Goal: Information Seeking & Learning: Learn about a topic

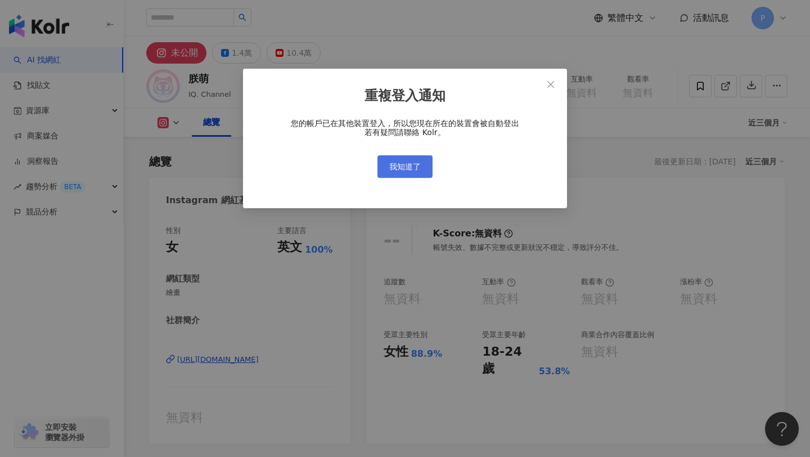
click at [414, 167] on span "我知道了" at bounding box center [404, 166] width 31 height 9
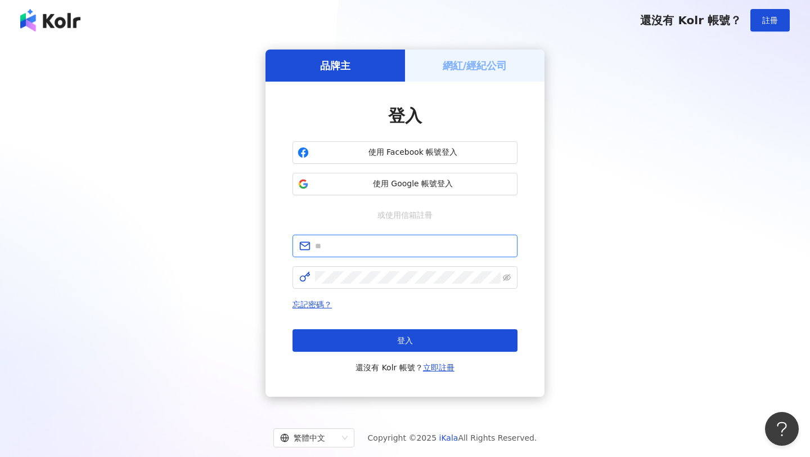
type input "**********"
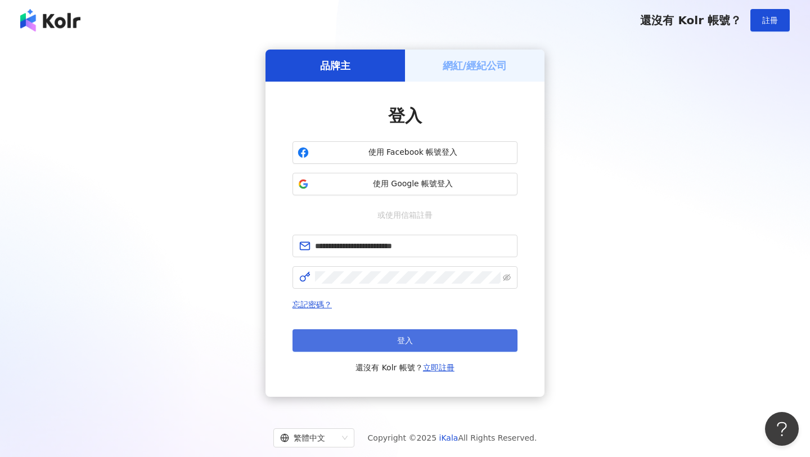
click at [369, 346] on button "登入" at bounding box center [404, 340] width 225 height 22
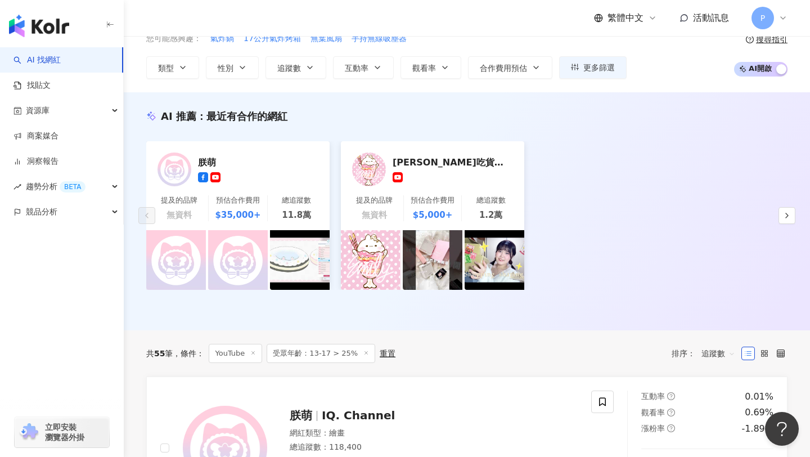
scroll to position [155, 0]
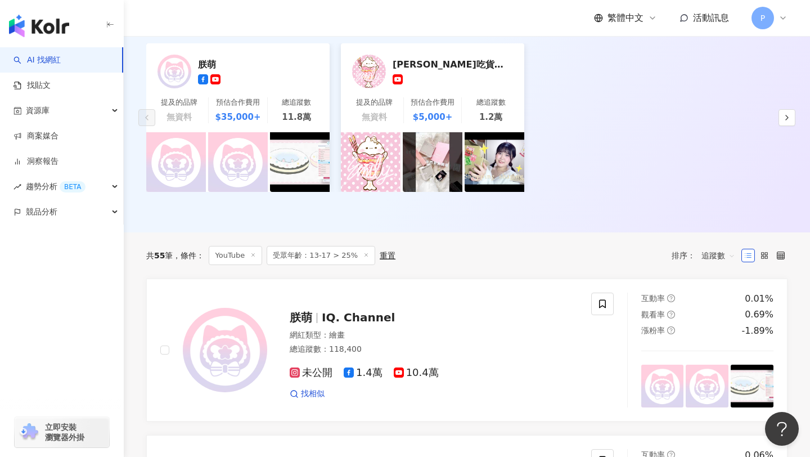
click at [346, 257] on span "受眾年齡：13-17 > 25%" at bounding box center [320, 255] width 109 height 19
click at [391, 255] on div "重置" at bounding box center [387, 255] width 16 height 9
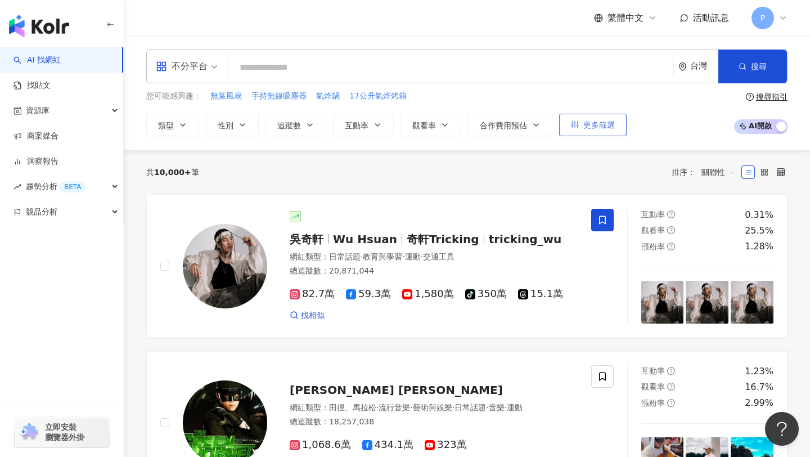
click at [594, 129] on button "更多篩選" at bounding box center [592, 125] width 67 height 22
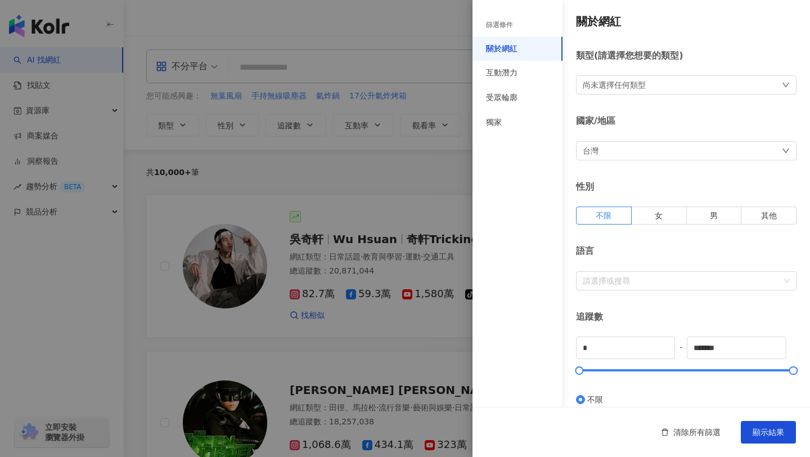
click at [694, 83] on div "尚未選擇任何類型" at bounding box center [686, 84] width 220 height 19
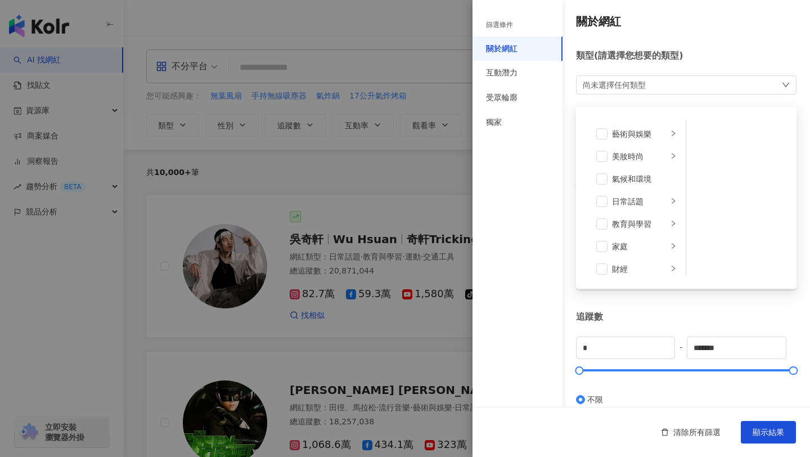
click at [694, 83] on div "尚未選擇任何類型 藝術與娛樂 美妝時尚 氣候和環境 日常話題 教育與學習 家庭 財經 美食 命理占卜 遊戲 法政社會 生活風格 影視娛樂 醫療與健康 寵物 攝…" at bounding box center [686, 84] width 220 height 19
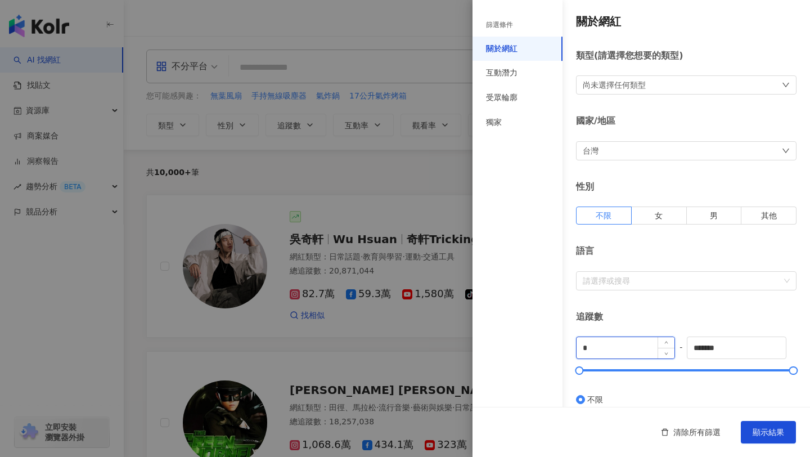
click at [632, 350] on input "*" at bounding box center [625, 347] width 98 height 21
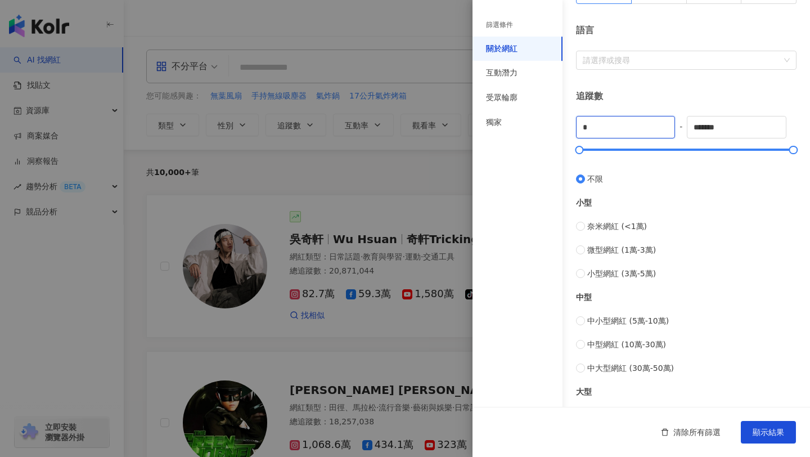
scroll to position [138, 0]
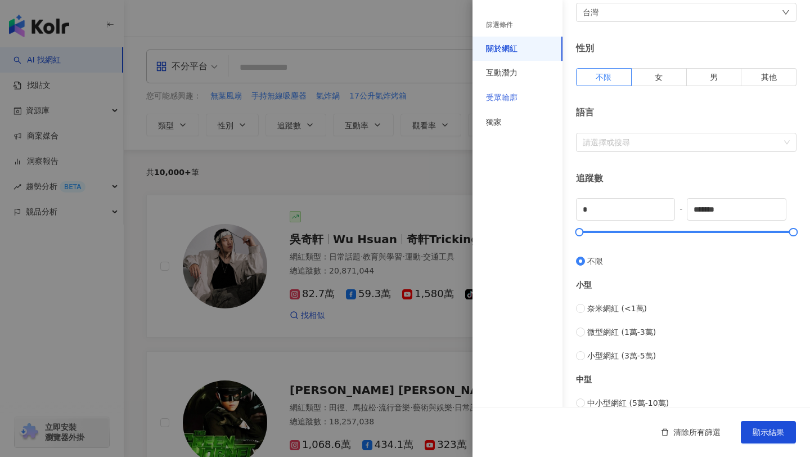
click at [514, 103] on div "受眾輪廓" at bounding box center [517, 97] width 90 height 25
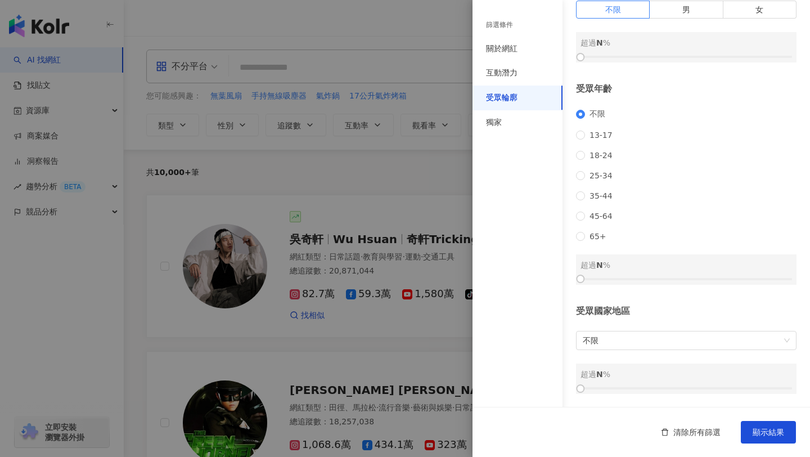
scroll to position [93, 0]
click at [655, 274] on div "13-17 超過 0 %" at bounding box center [686, 269] width 220 height 30
click at [658, 279] on div at bounding box center [685, 278] width 211 height 7
drag, startPoint x: 658, startPoint y: 279, endPoint x: 674, endPoint y: 279, distance: 15.8
click at [675, 280] on div at bounding box center [675, 278] width 6 height 6
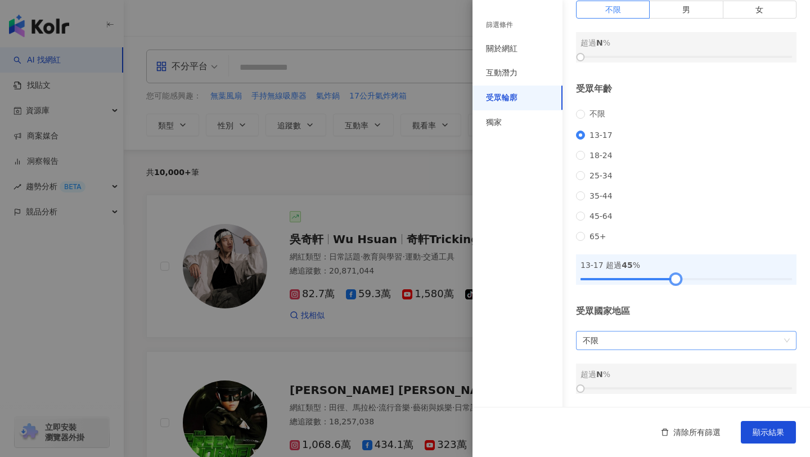
click at [659, 349] on span "不限" at bounding box center [685, 340] width 207 height 18
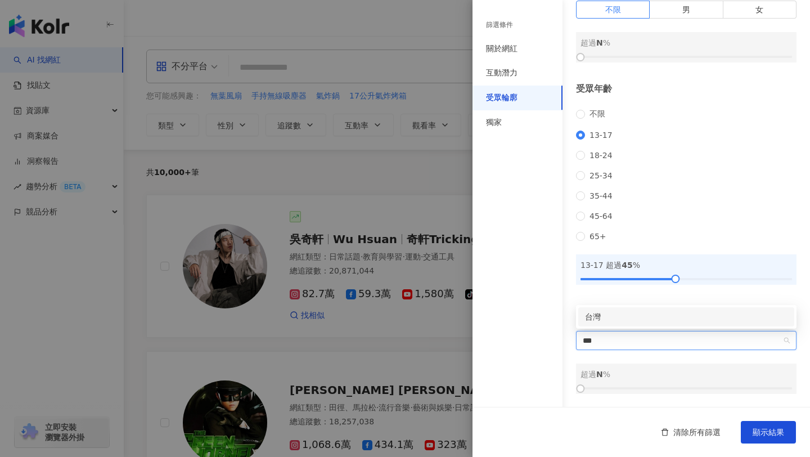
type input "**"
click at [602, 314] on div "台灣" at bounding box center [686, 316] width 202 height 12
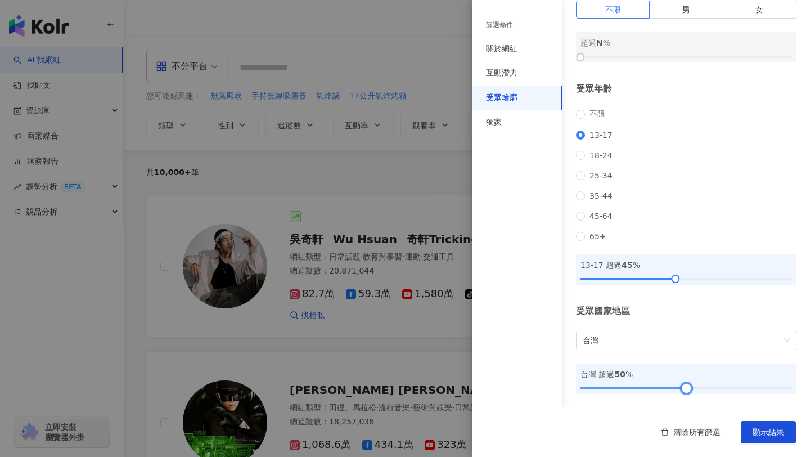
drag, startPoint x: 581, startPoint y: 384, endPoint x: 688, endPoint y: 387, distance: 106.3
click at [688, 387] on div at bounding box center [686, 388] width 6 height 6
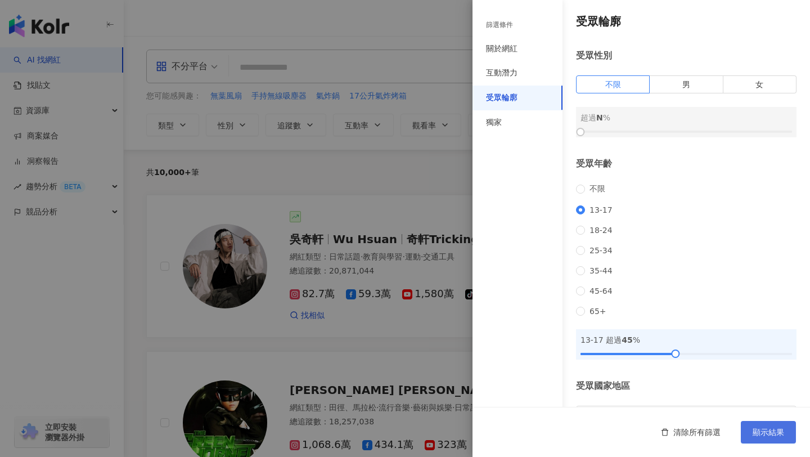
click at [770, 433] on span "顯示結果" at bounding box center [767, 431] width 31 height 9
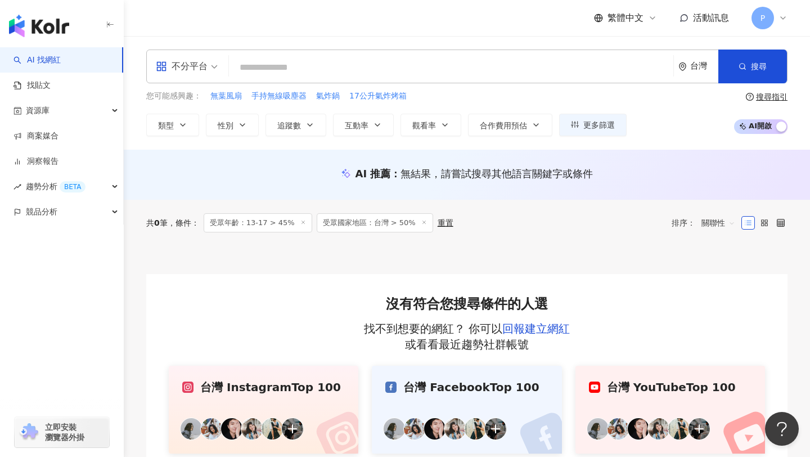
click at [280, 222] on span "受眾年齡：13-17 > 45%" at bounding box center [258, 222] width 109 height 19
click at [441, 225] on div "重置" at bounding box center [445, 222] width 16 height 9
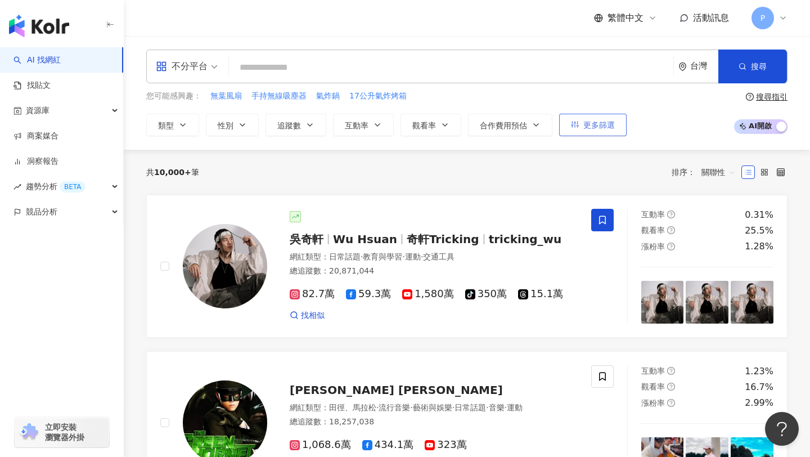
click at [616, 125] on button "更多篩選" at bounding box center [592, 125] width 67 height 22
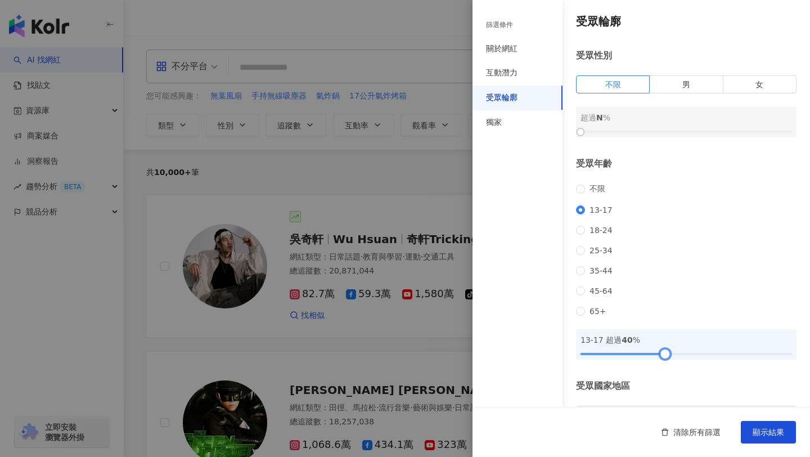
drag, startPoint x: 672, startPoint y: 375, endPoint x: 661, endPoint y: 375, distance: 11.2
click at [662, 356] on div at bounding box center [665, 353] width 6 height 6
click at [765, 431] on span "顯示結果" at bounding box center [767, 431] width 31 height 9
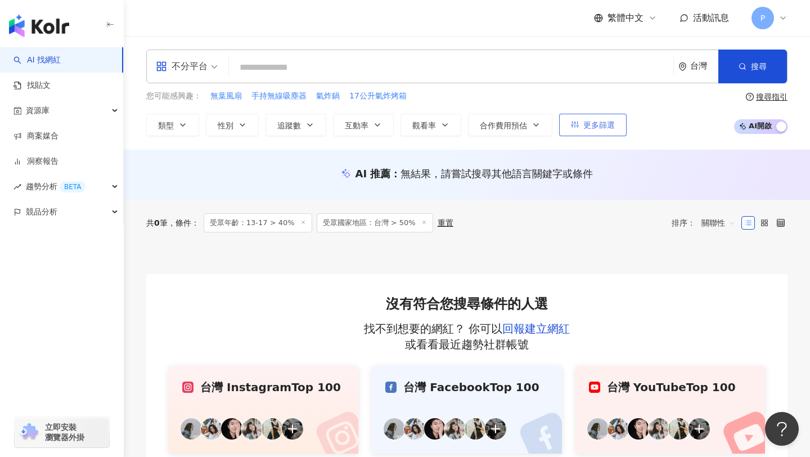
click at [600, 134] on button "更多篩選" at bounding box center [592, 125] width 67 height 22
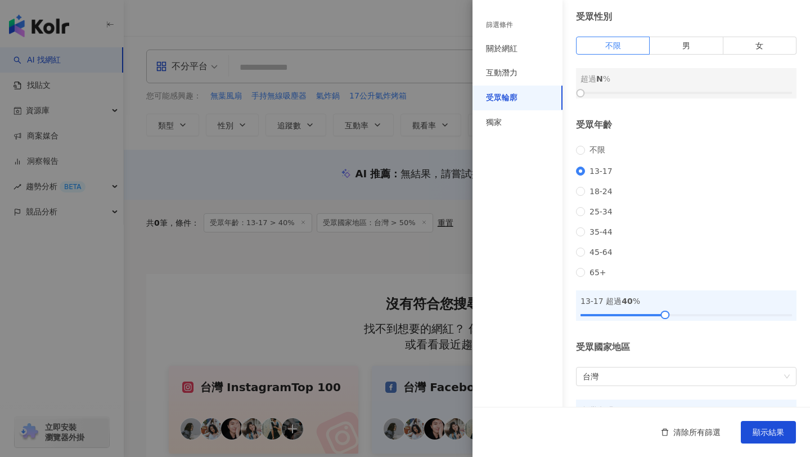
scroll to position [93, 0]
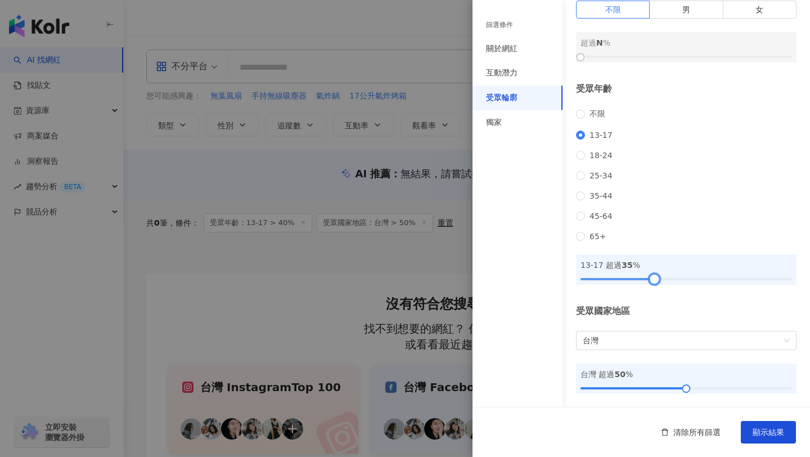
drag, startPoint x: 660, startPoint y: 280, endPoint x: 650, endPoint y: 280, distance: 9.6
click at [651, 280] on div at bounding box center [654, 278] width 6 height 6
click at [761, 426] on button "顯示結果" at bounding box center [767, 432] width 55 height 22
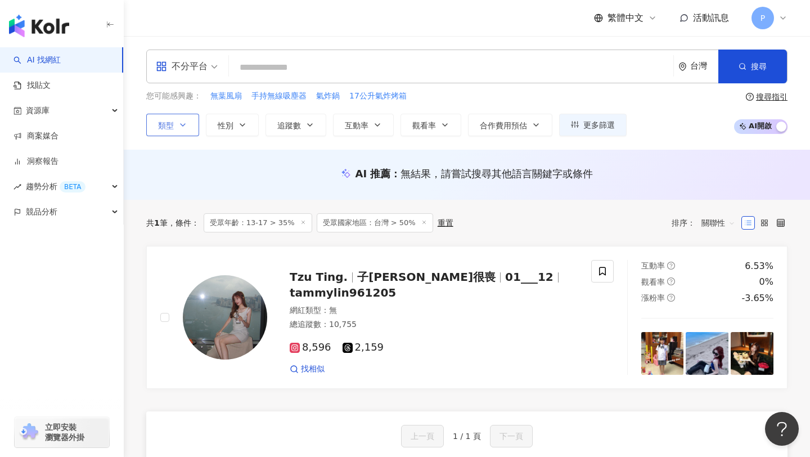
click at [169, 126] on span "類型" at bounding box center [166, 125] width 16 height 9
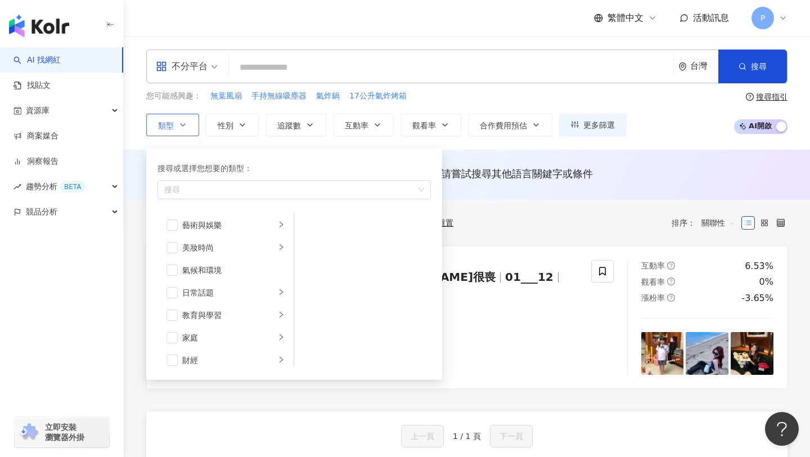
click at [169, 126] on span "類型" at bounding box center [166, 125] width 16 height 9
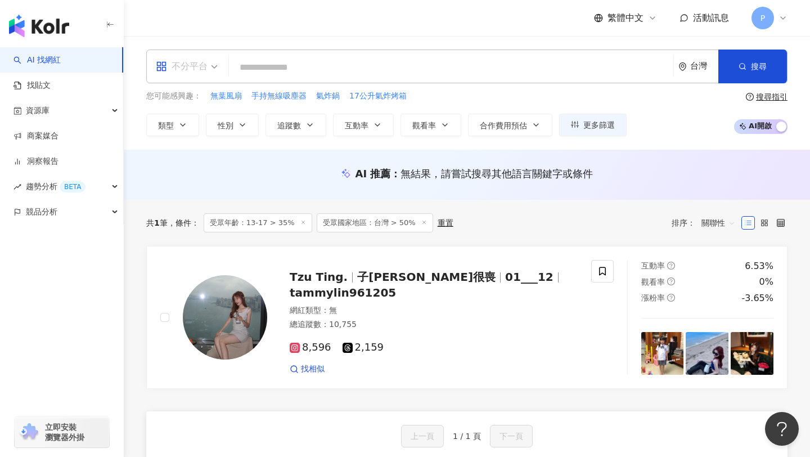
click at [194, 73] on div "不分平台" at bounding box center [182, 66] width 52 height 18
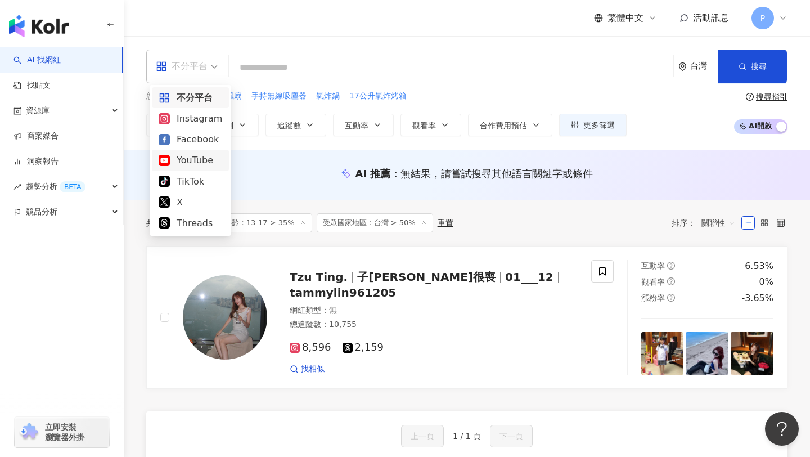
click at [179, 161] on div "YouTube" at bounding box center [191, 160] width 64 height 14
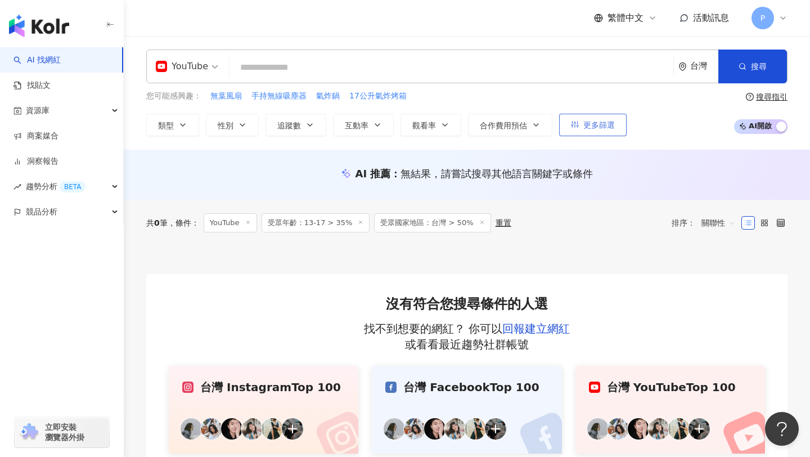
click at [602, 126] on span "更多篩選" at bounding box center [598, 124] width 31 height 9
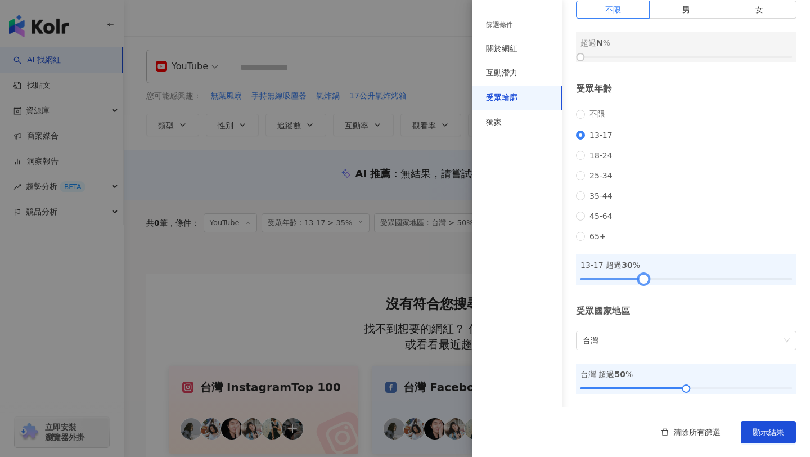
drag, startPoint x: 654, startPoint y: 280, endPoint x: 644, endPoint y: 280, distance: 10.1
click at [644, 280] on div at bounding box center [643, 278] width 6 height 6
click at [775, 434] on span "顯示結果" at bounding box center [767, 431] width 31 height 9
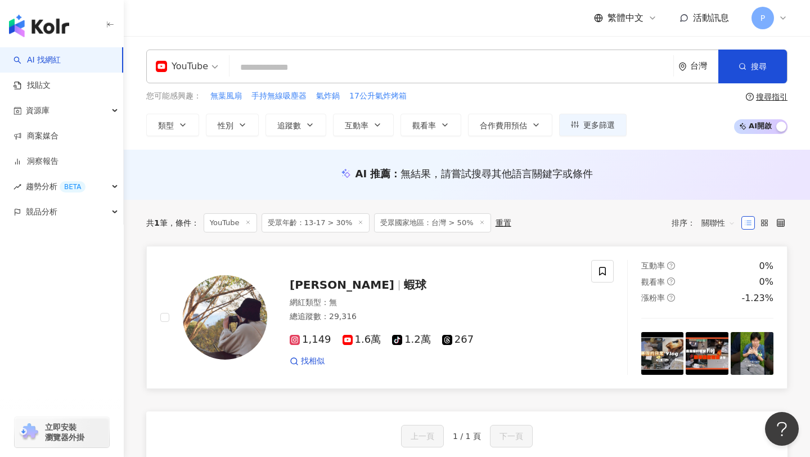
click at [404, 286] on span "蝦球" at bounding box center [415, 284] width 22 height 13
click at [450, 223] on span "受眾國家地區：台灣 > 50%" at bounding box center [432, 222] width 116 height 19
click at [607, 124] on span "更多篩選" at bounding box center [598, 124] width 31 height 9
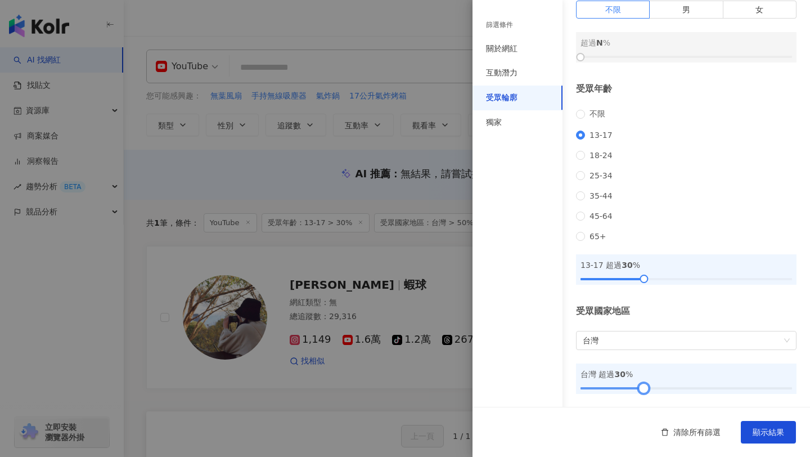
drag, startPoint x: 688, startPoint y: 388, endPoint x: 646, endPoint y: 393, distance: 41.8
click at [646, 391] on div at bounding box center [643, 388] width 6 height 6
click at [776, 435] on span "顯示結果" at bounding box center [767, 431] width 31 height 9
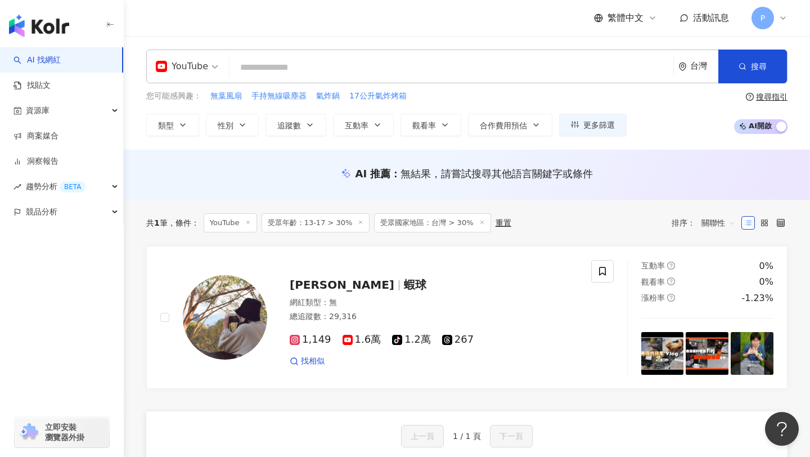
click at [479, 220] on icon at bounding box center [482, 222] width 6 height 6
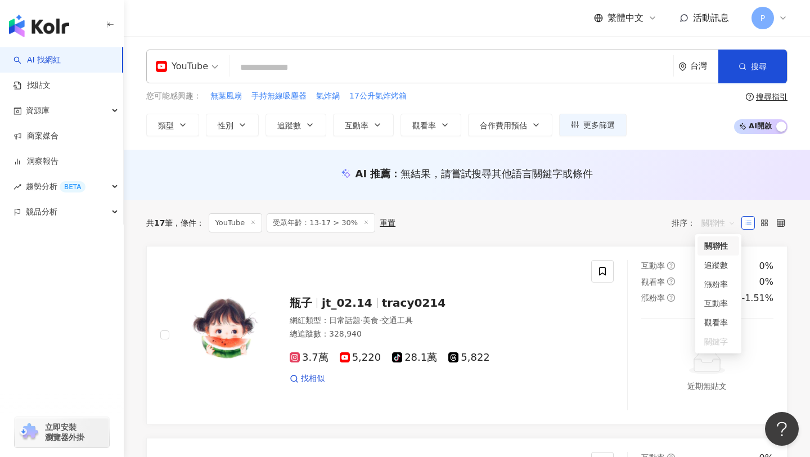
click at [724, 225] on span "關聯性" at bounding box center [718, 223] width 34 height 18
click at [718, 264] on div "追蹤數" at bounding box center [718, 265] width 28 height 12
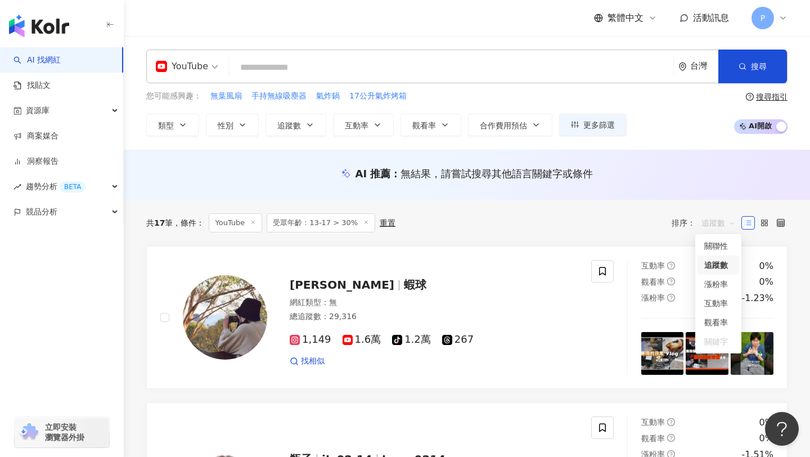
click at [722, 224] on span "追蹤數" at bounding box center [718, 223] width 34 height 18
click at [721, 323] on div "觀看率" at bounding box center [718, 322] width 28 height 12
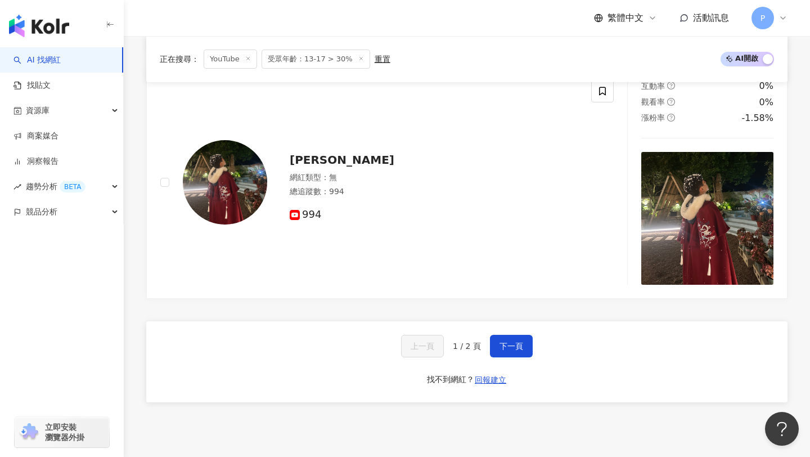
scroll to position [2103, 0]
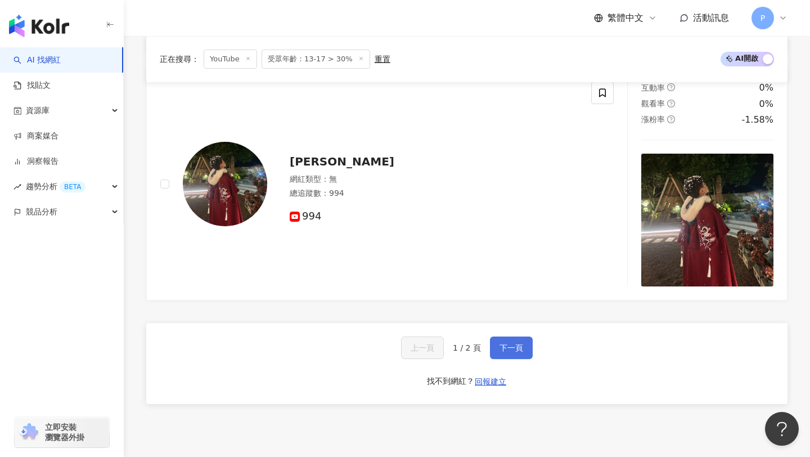
click at [518, 352] on button "下一頁" at bounding box center [511, 347] width 43 height 22
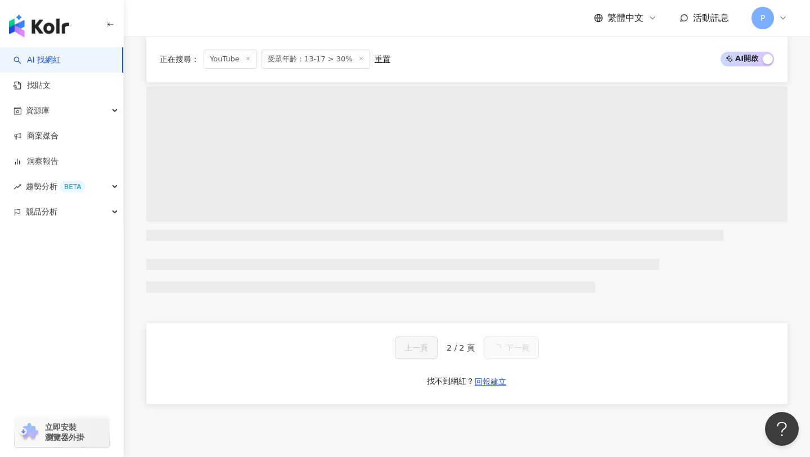
scroll to position [951, 0]
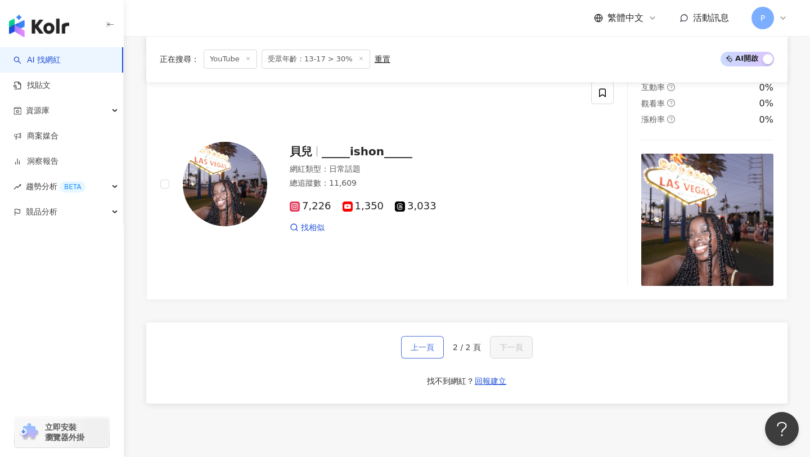
click at [424, 349] on span "上一頁" at bounding box center [422, 346] width 24 height 9
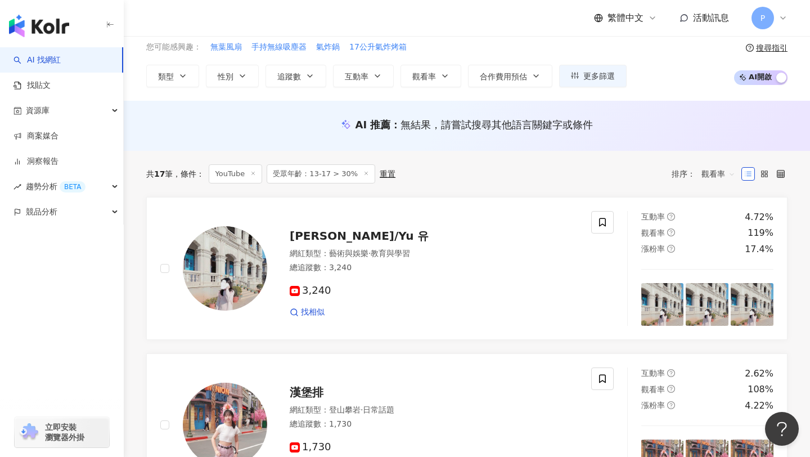
scroll to position [51, 0]
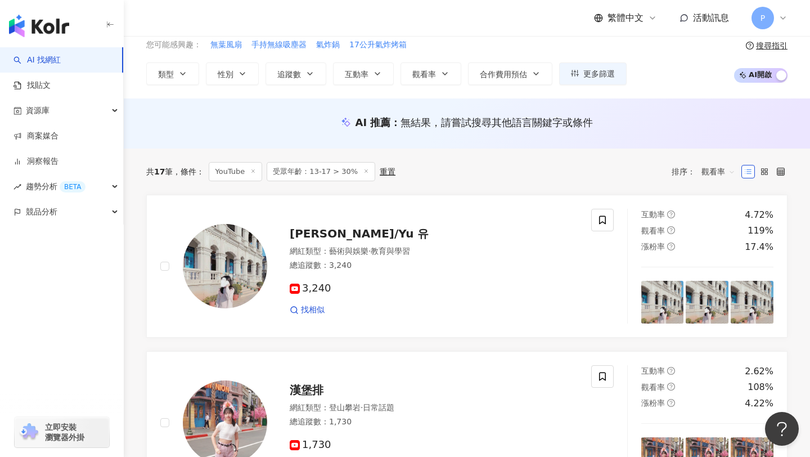
click at [721, 177] on span "觀看率" at bounding box center [718, 171] width 34 height 18
click at [716, 251] on div "互動率" at bounding box center [718, 252] width 28 height 12
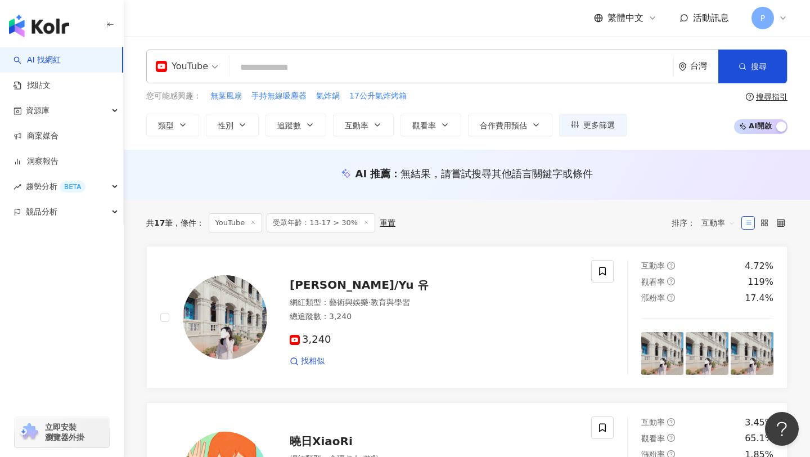
click at [255, 222] on icon at bounding box center [253, 222] width 6 height 6
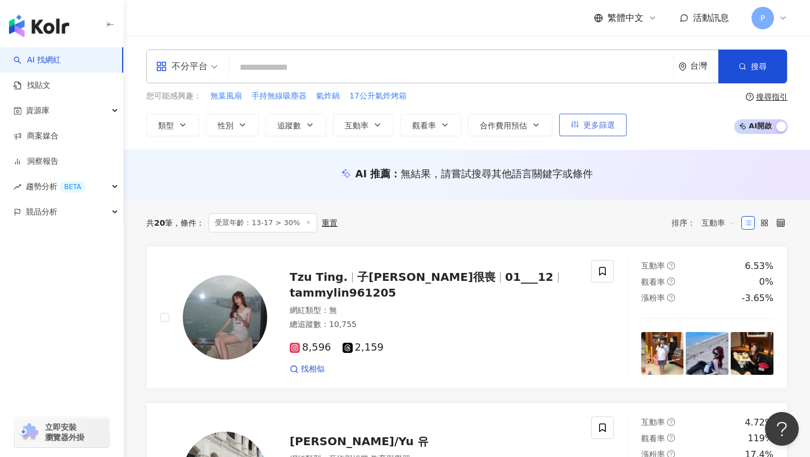
click at [593, 125] on span "更多篩選" at bounding box center [598, 124] width 31 height 9
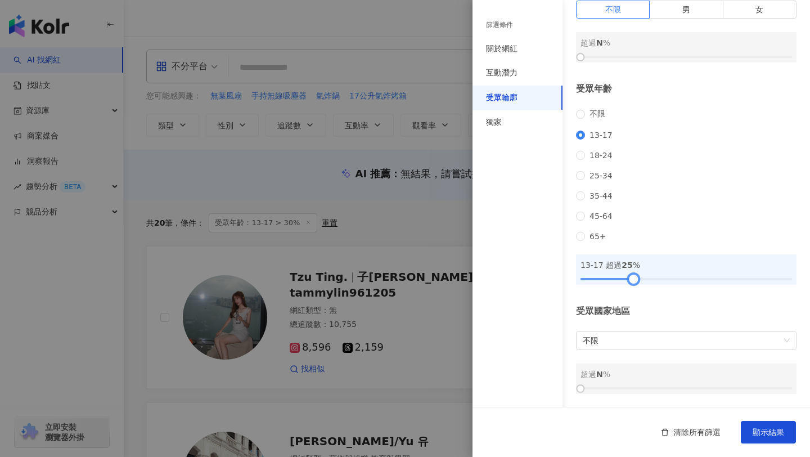
drag, startPoint x: 643, startPoint y: 279, endPoint x: 631, endPoint y: 281, distance: 11.3
click at [631, 281] on div at bounding box center [633, 278] width 6 height 6
click at [771, 431] on span "顯示結果" at bounding box center [767, 431] width 31 height 9
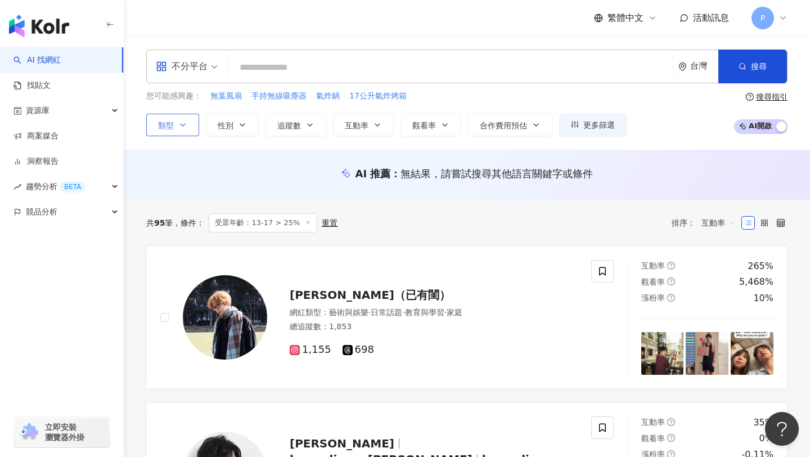
click at [174, 124] on button "類型" at bounding box center [172, 125] width 53 height 22
click at [208, 70] on span "不分平台" at bounding box center [187, 66] width 62 height 18
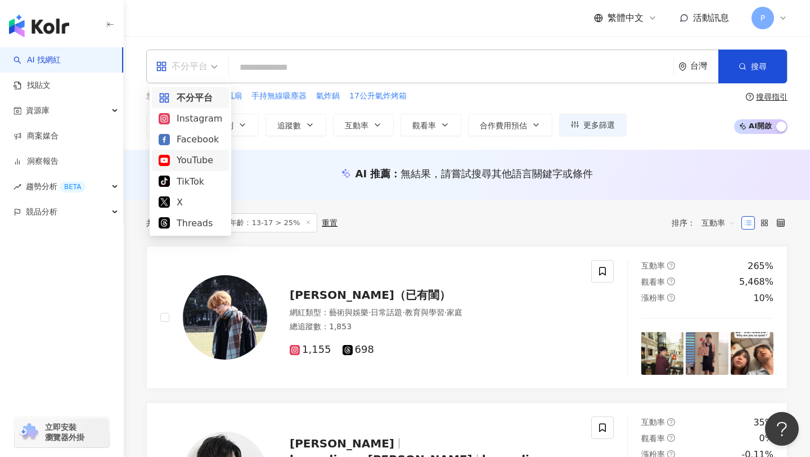
click at [193, 158] on div "YouTube" at bounding box center [191, 160] width 64 height 14
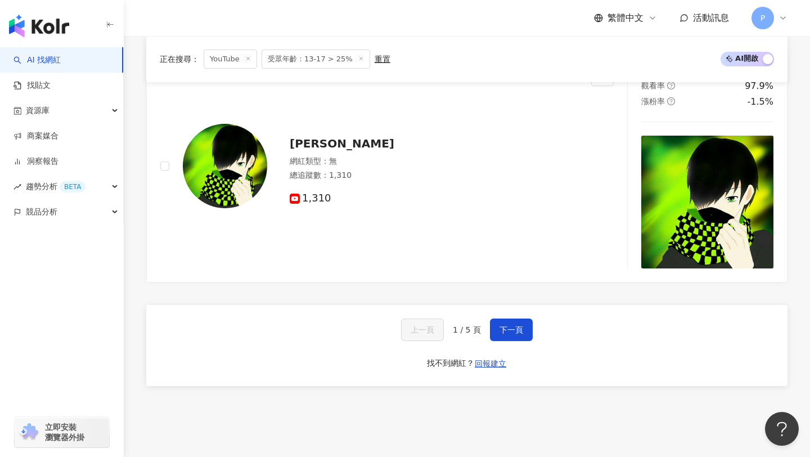
scroll to position [1981, 0]
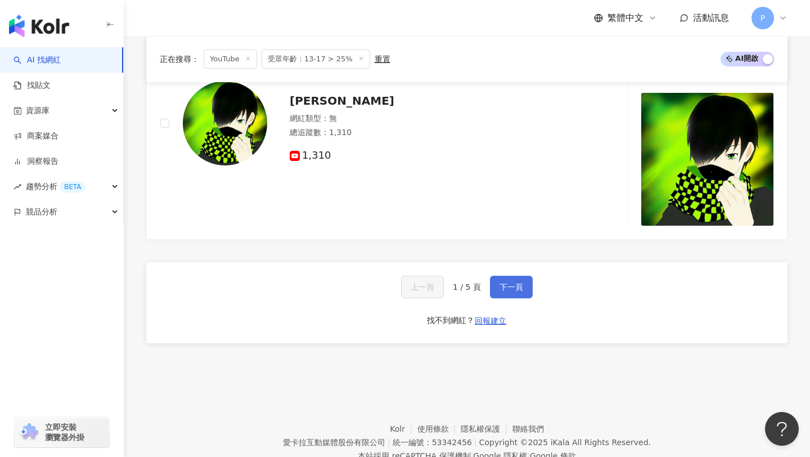
click at [518, 290] on span "下一頁" at bounding box center [511, 286] width 24 height 9
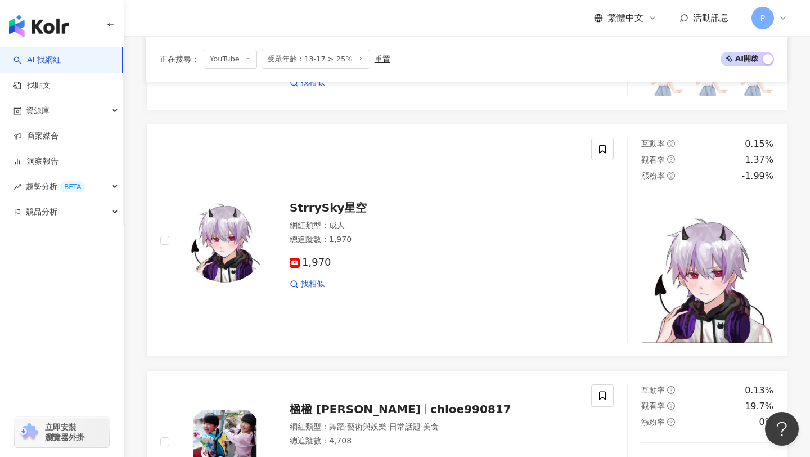
scroll to position [920, 0]
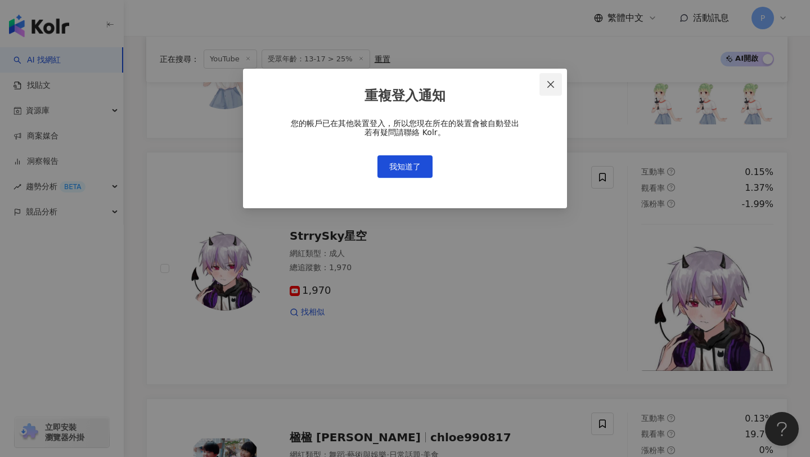
click at [546, 80] on icon "close" at bounding box center [550, 84] width 9 height 9
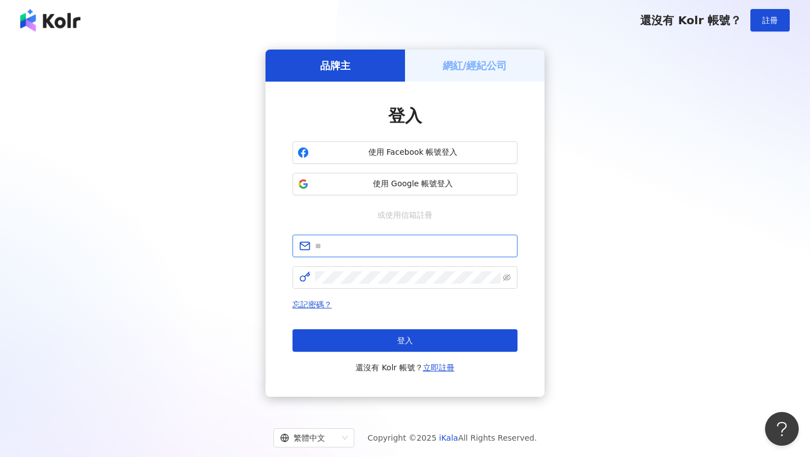
type input "**********"
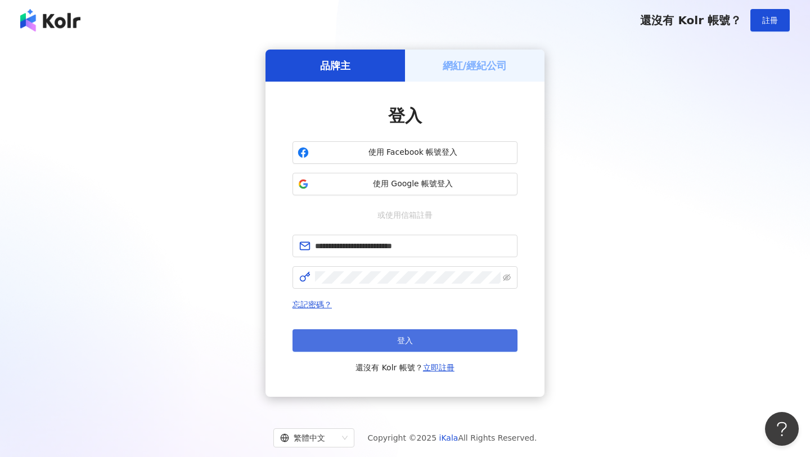
click at [419, 343] on button "登入" at bounding box center [404, 340] width 225 height 22
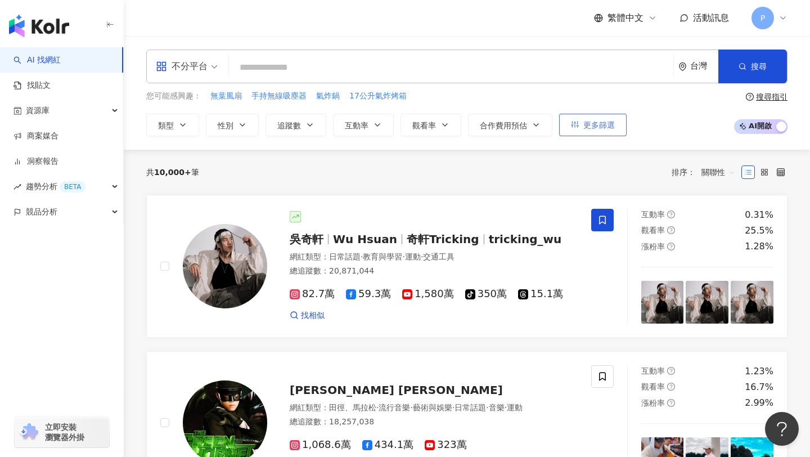
click at [625, 125] on button "更多篩選" at bounding box center [592, 125] width 67 height 22
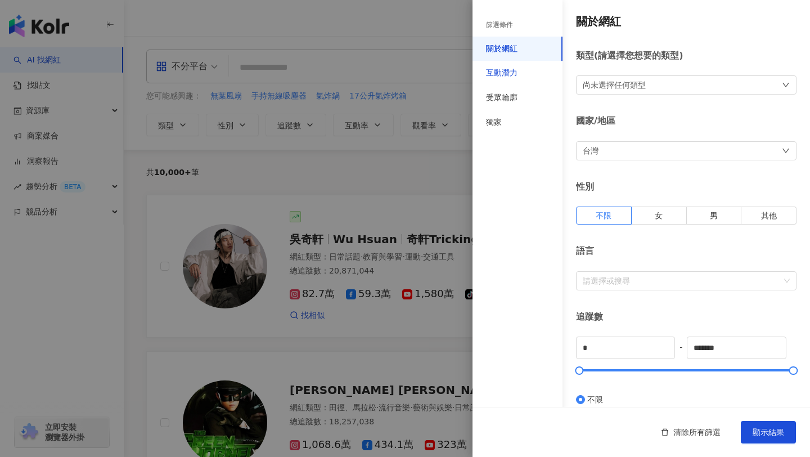
click at [516, 70] on div "互動潛力" at bounding box center [501, 72] width 31 height 11
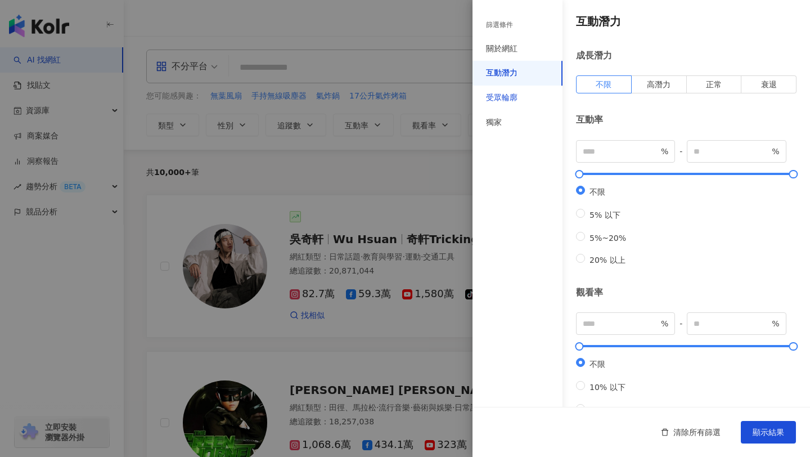
click at [509, 94] on div "受眾輪廓" at bounding box center [501, 97] width 31 height 11
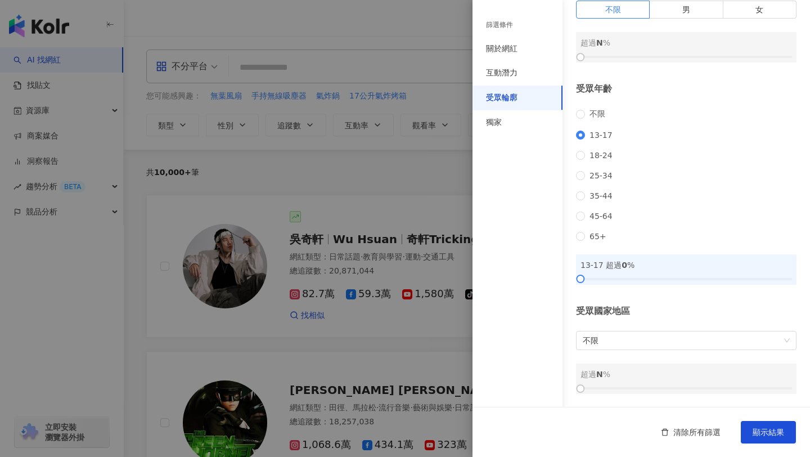
scroll to position [93, 0]
click at [598, 278] on div at bounding box center [685, 278] width 211 height 7
drag, startPoint x: 598, startPoint y: 278, endPoint x: 631, endPoint y: 277, distance: 33.2
click at [631, 277] on div at bounding box center [633, 278] width 6 height 6
click at [769, 433] on span "顯示結果" at bounding box center [767, 431] width 31 height 9
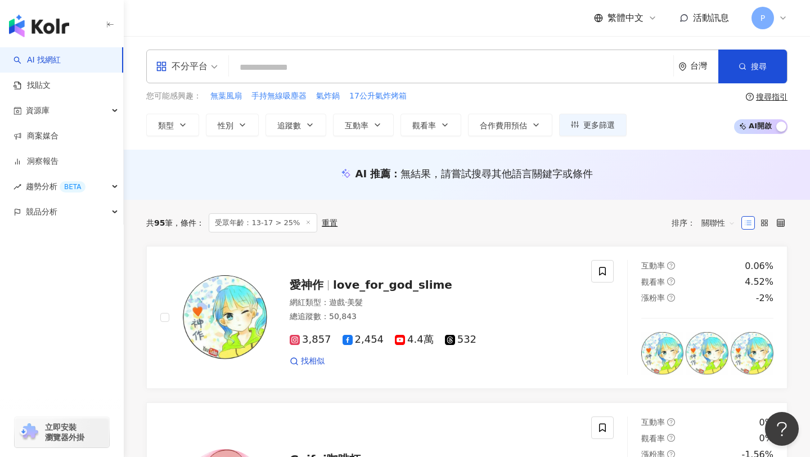
click at [209, 69] on span "不分平台" at bounding box center [187, 66] width 62 height 18
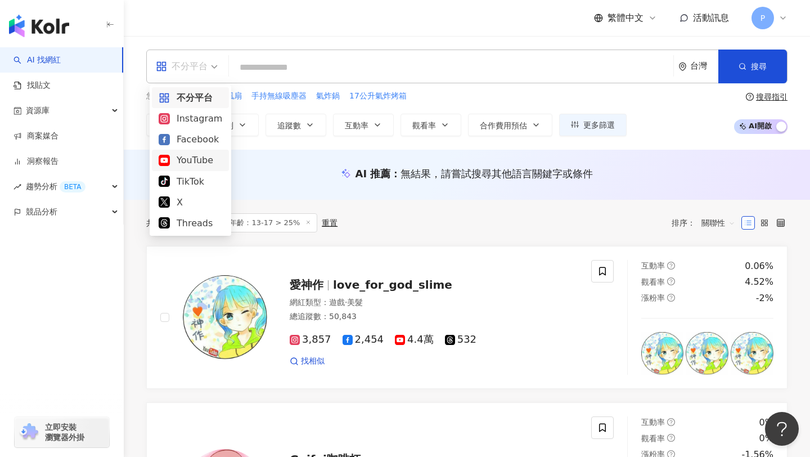
click at [191, 161] on div "YouTube" at bounding box center [191, 160] width 64 height 14
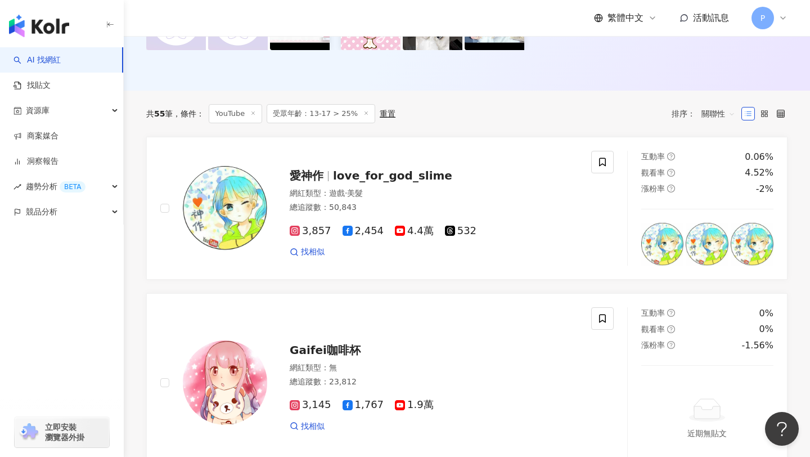
scroll to position [303, 0]
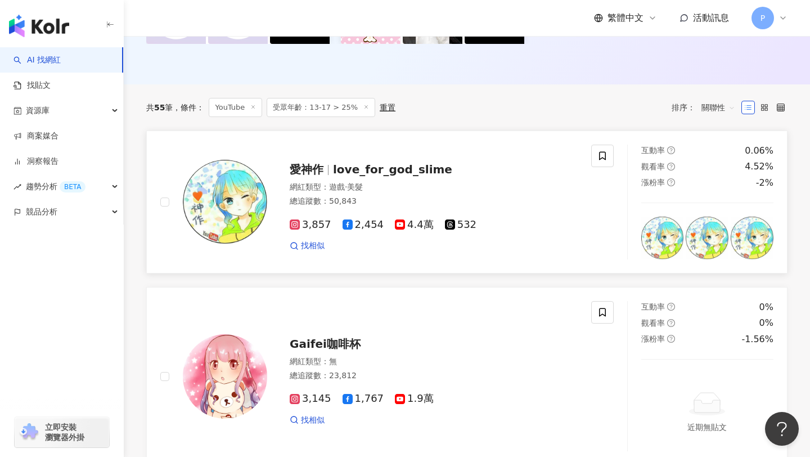
click at [324, 165] on span "愛神作" at bounding box center [311, 168] width 43 height 13
click at [369, 171] on span "love_for_god_slime" at bounding box center [392, 168] width 119 height 13
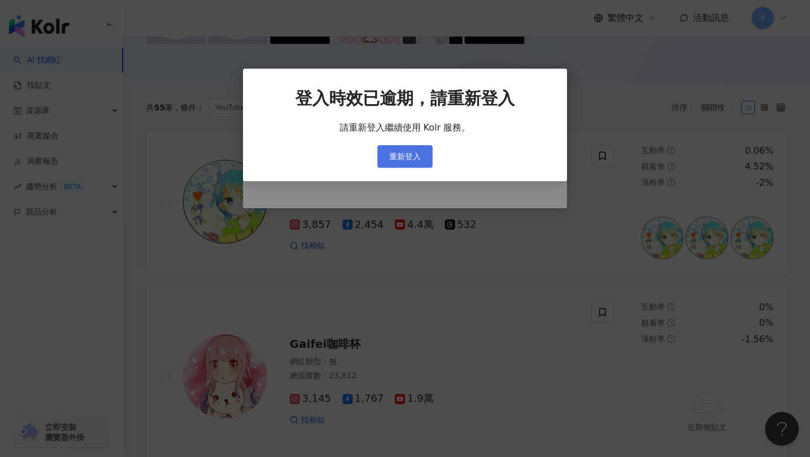
click at [408, 163] on button "重新登入" at bounding box center [404, 156] width 55 height 22
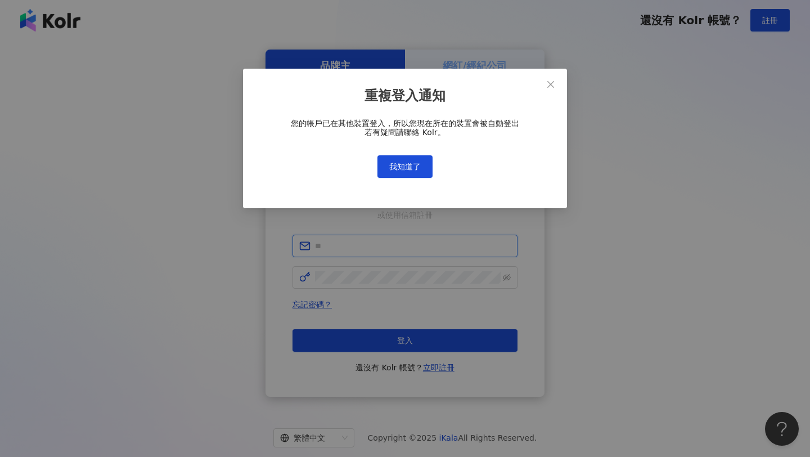
type input "**********"
click at [408, 163] on span "我知道了" at bounding box center [404, 166] width 31 height 9
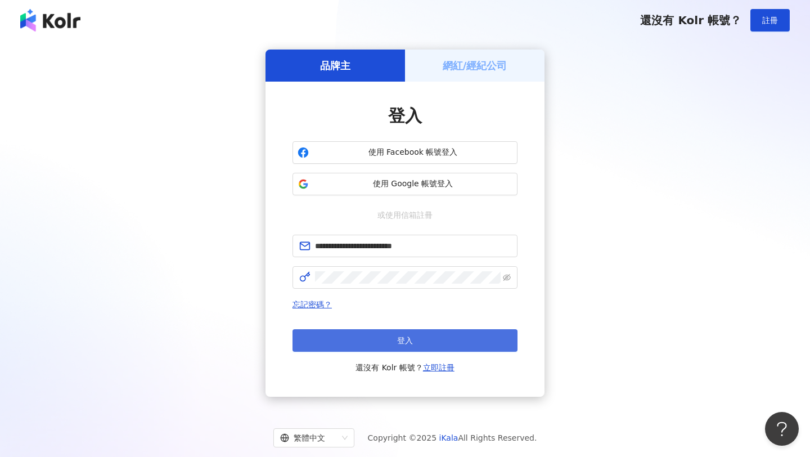
click at [436, 341] on button "登入" at bounding box center [404, 340] width 225 height 22
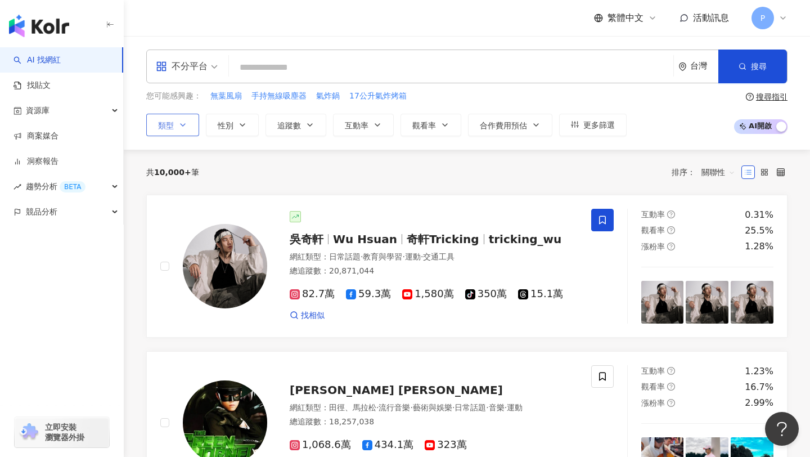
click at [185, 120] on icon "button" at bounding box center [182, 124] width 9 height 9
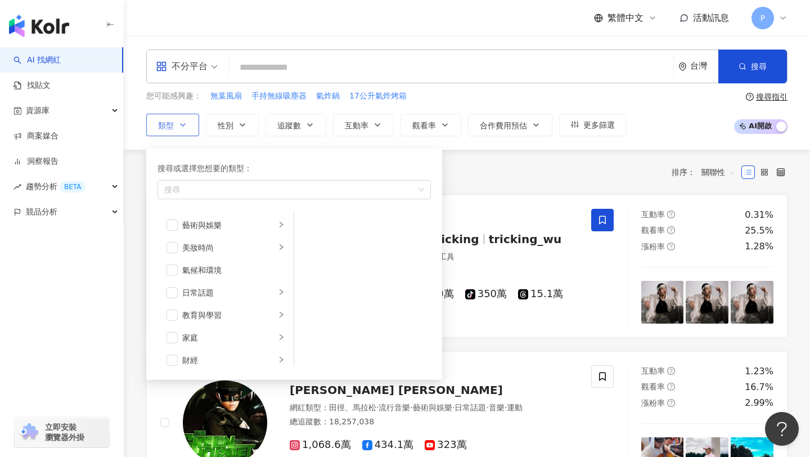
click at [185, 120] on icon "button" at bounding box center [182, 124] width 9 height 9
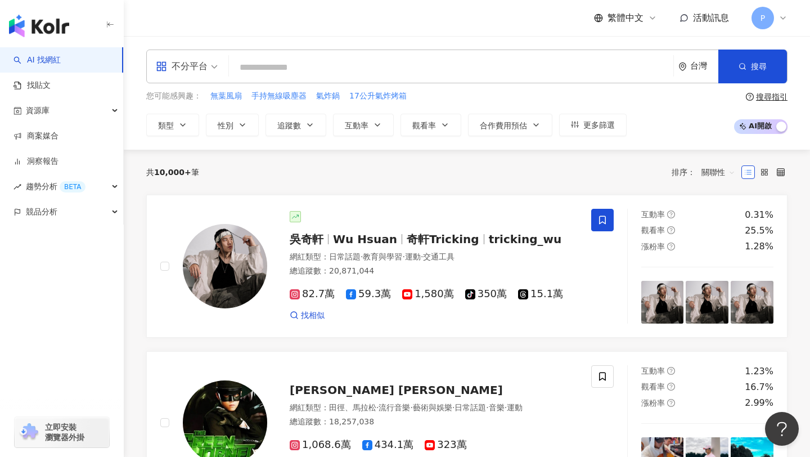
click at [207, 66] on div "不分平台" at bounding box center [182, 66] width 52 height 18
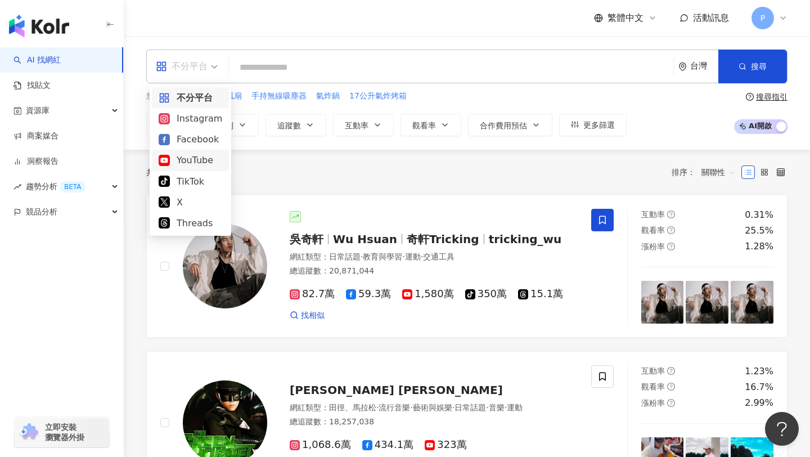
click at [193, 162] on div "YouTube" at bounding box center [191, 160] width 64 height 14
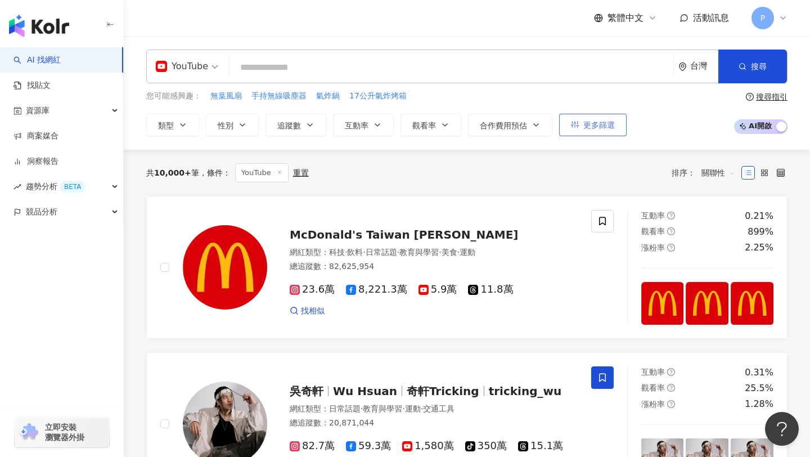
click at [585, 132] on button "更多篩選" at bounding box center [592, 125] width 67 height 22
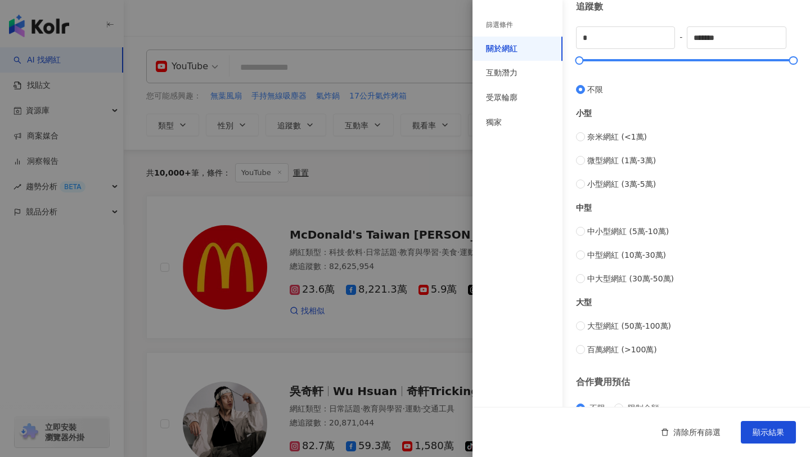
scroll to position [392, 0]
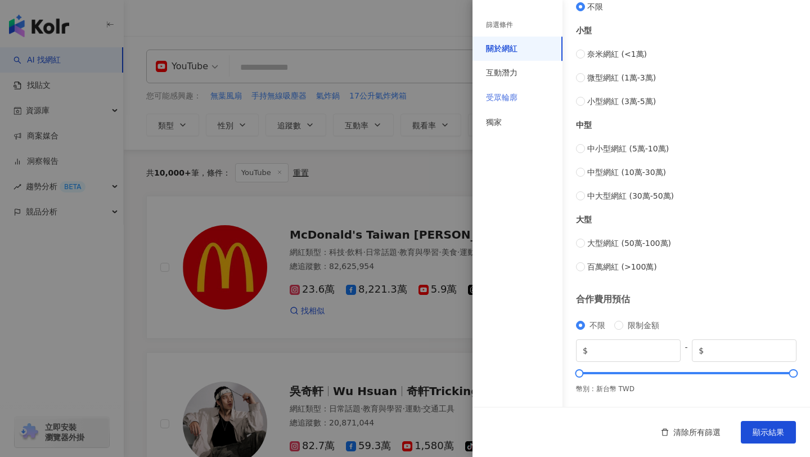
click at [514, 86] on div "受眾輪廓" at bounding box center [517, 97] width 90 height 25
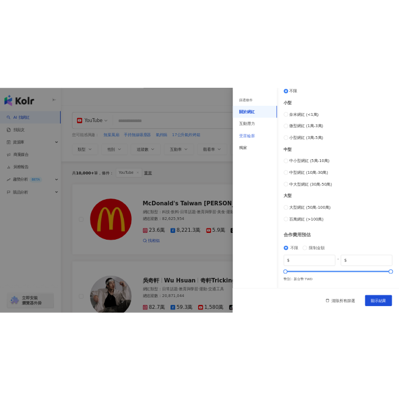
scroll to position [93, 0]
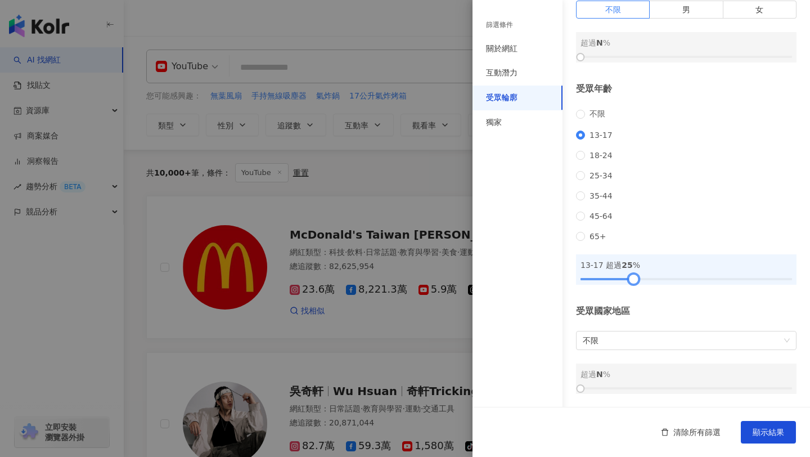
drag, startPoint x: 580, startPoint y: 278, endPoint x: 632, endPoint y: 274, distance: 53.0
click at [632, 275] on div at bounding box center [633, 278] width 6 height 6
click at [761, 426] on button "顯示結果" at bounding box center [767, 432] width 55 height 22
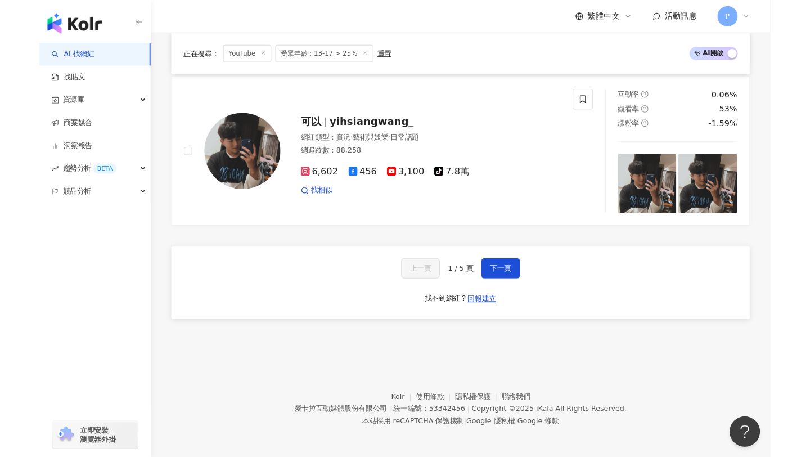
scroll to position [2206, 0]
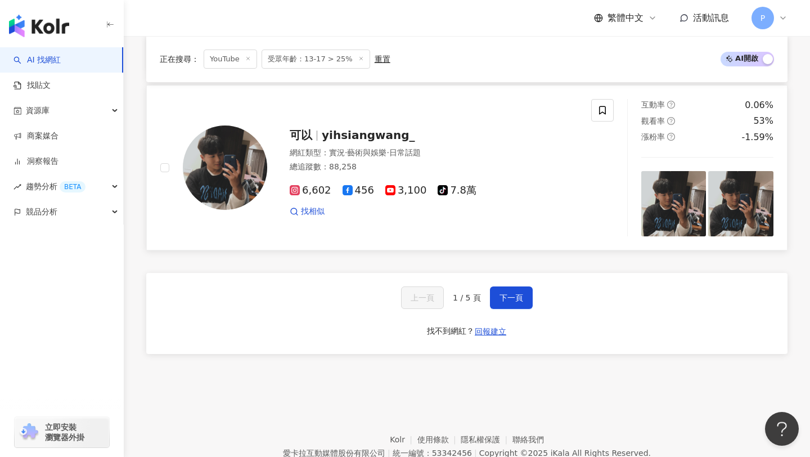
click at [367, 138] on span "yihsiangwang_" at bounding box center [368, 134] width 93 height 13
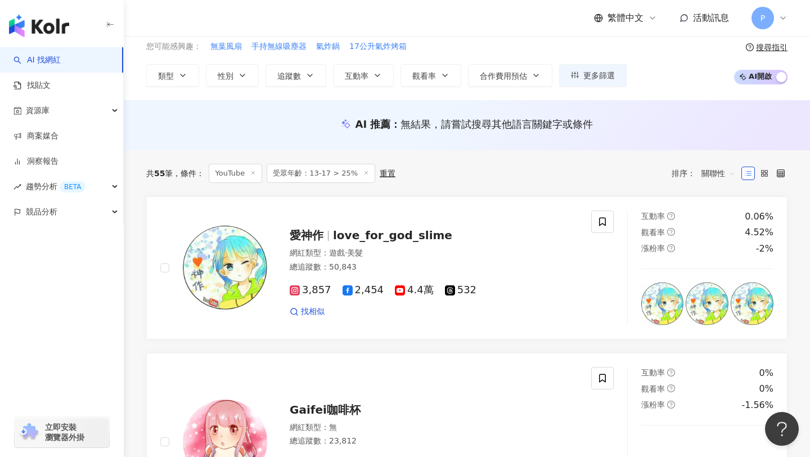
scroll to position [142, 0]
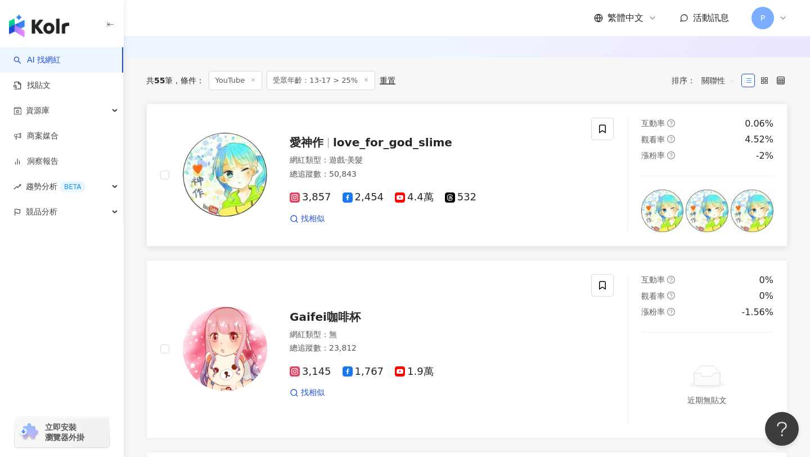
click at [419, 142] on span "love_for_god_slime" at bounding box center [392, 141] width 119 height 13
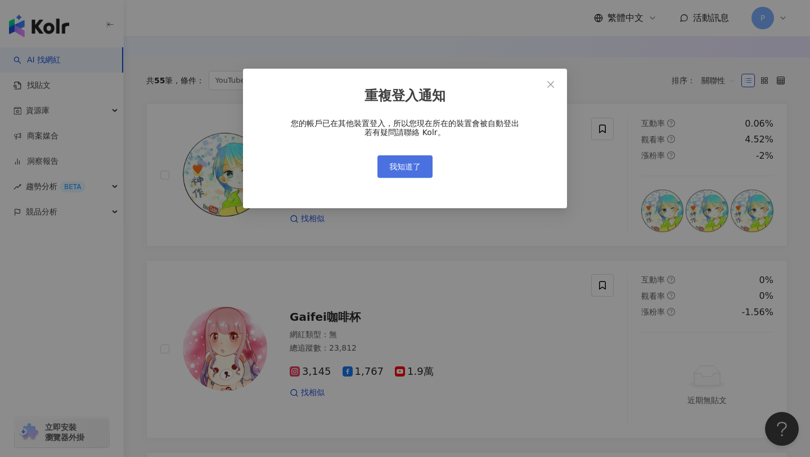
click at [416, 170] on span "我知道了" at bounding box center [404, 166] width 31 height 9
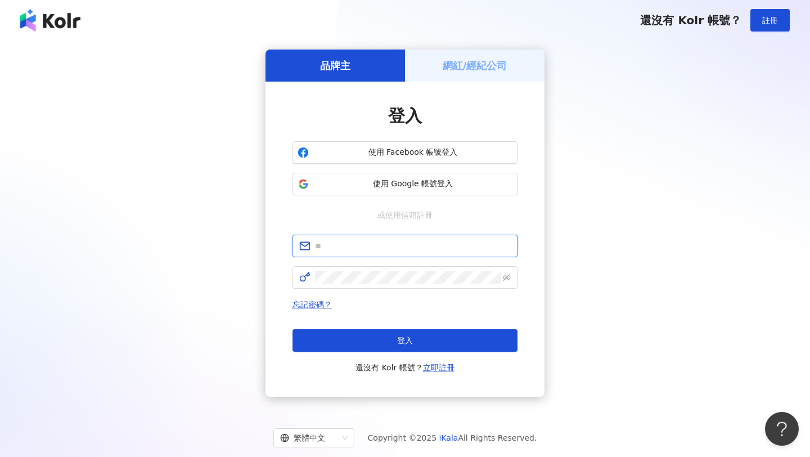
type input "**********"
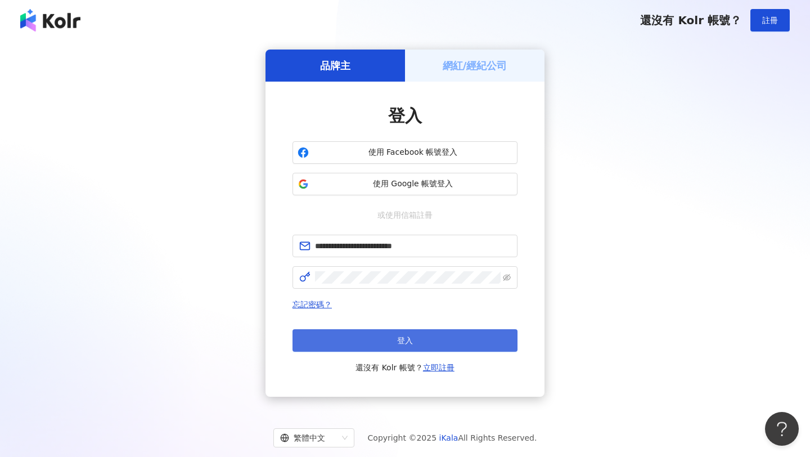
click at [386, 341] on button "登入" at bounding box center [404, 340] width 225 height 22
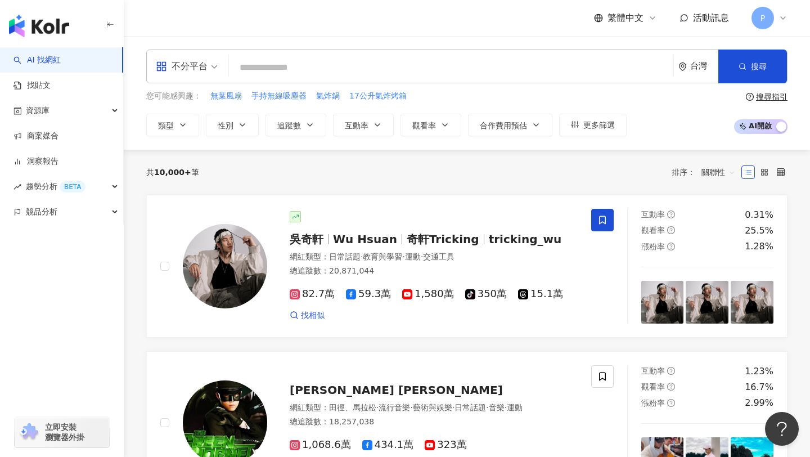
click at [203, 71] on div "不分平台" at bounding box center [182, 66] width 52 height 18
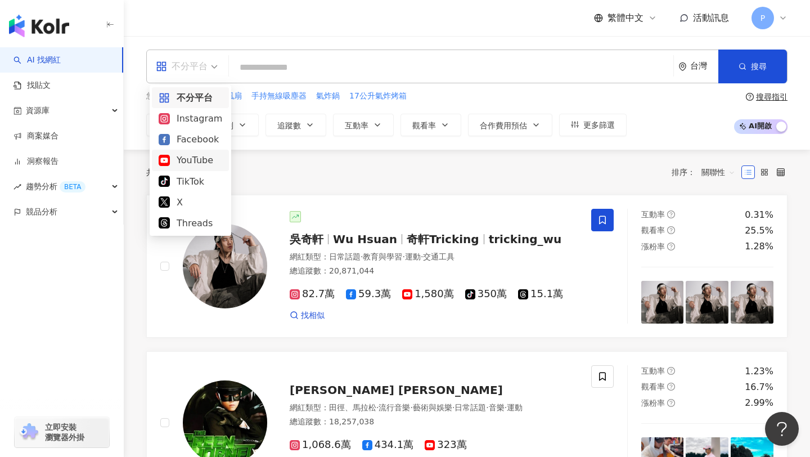
click at [190, 164] on div "YouTube" at bounding box center [191, 160] width 64 height 14
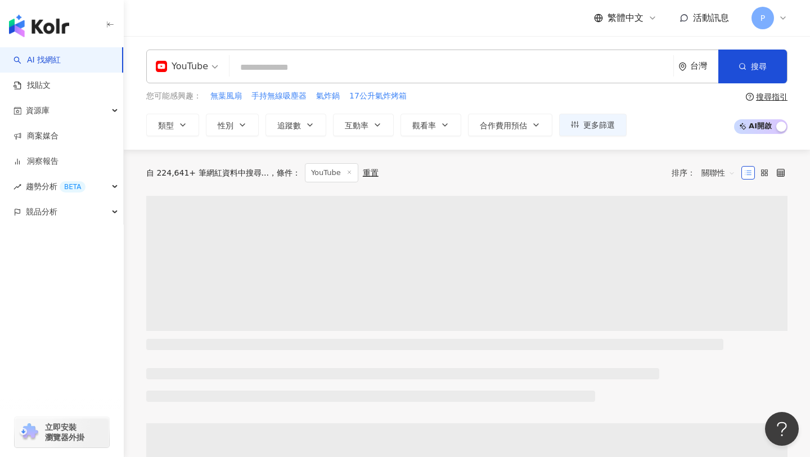
click at [281, 69] on input "search" at bounding box center [451, 67] width 435 height 21
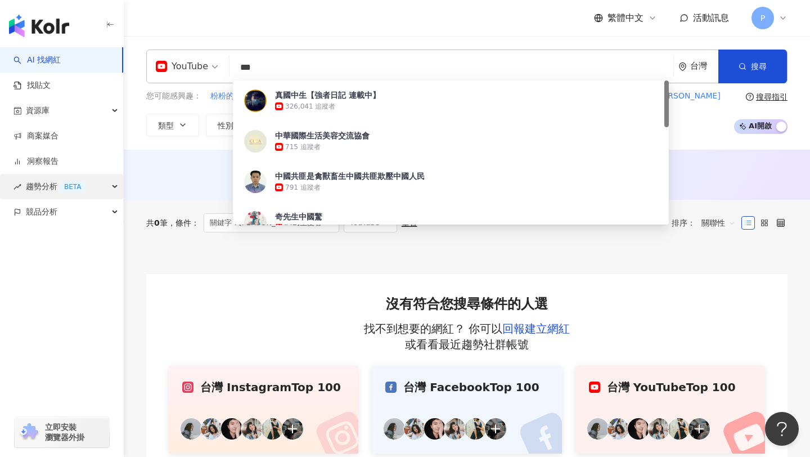
type input "***"
click at [27, 193] on span "趨勢分析 BETA" at bounding box center [56, 186] width 60 height 25
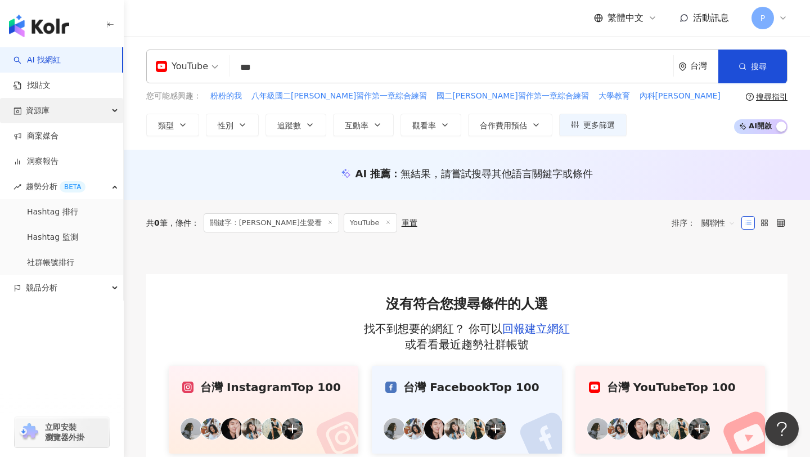
click at [52, 115] on div "資源庫" at bounding box center [61, 110] width 123 height 25
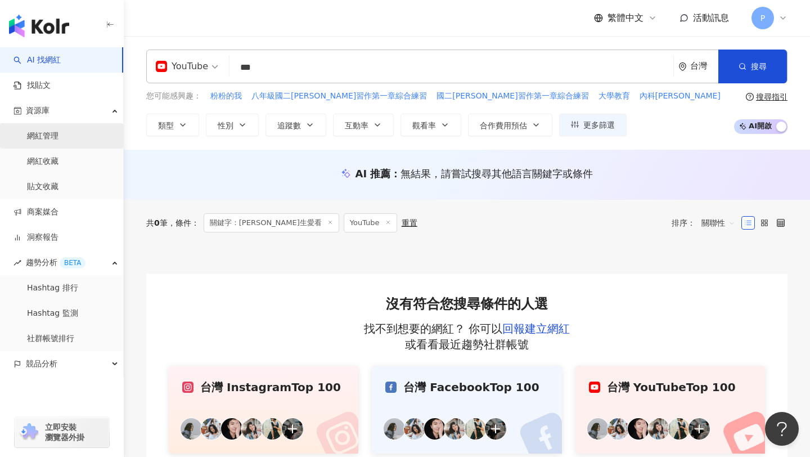
click at [51, 142] on link "網紅管理" at bounding box center [42, 135] width 31 height 11
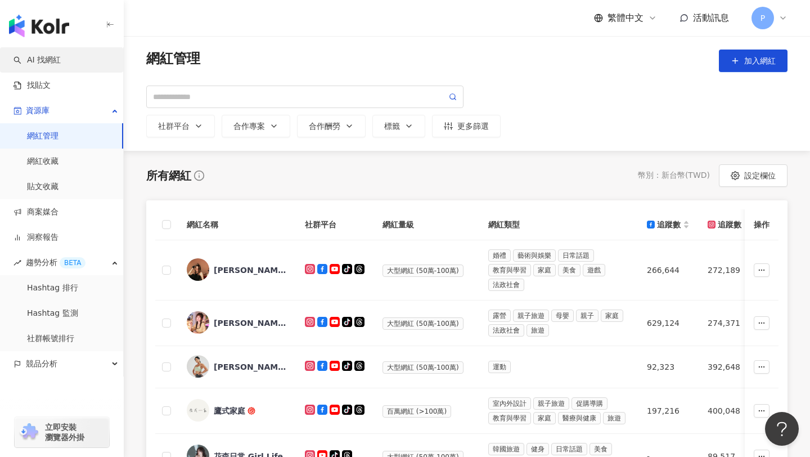
click at [47, 61] on link "AI 找網紅" at bounding box center [36, 60] width 47 height 11
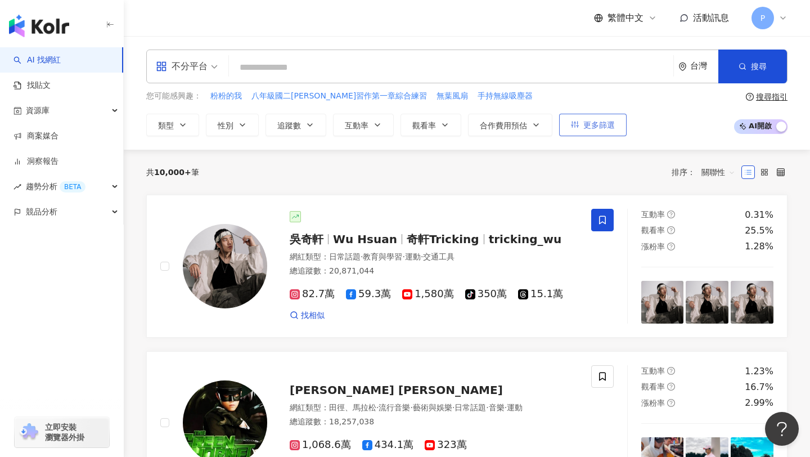
click at [607, 118] on button "更多篩選" at bounding box center [592, 125] width 67 height 22
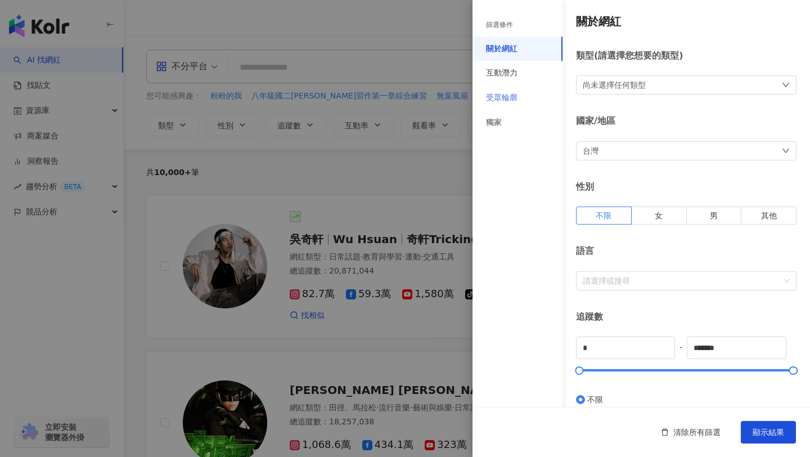
click at [519, 98] on div "受眾輪廓" at bounding box center [517, 97] width 90 height 25
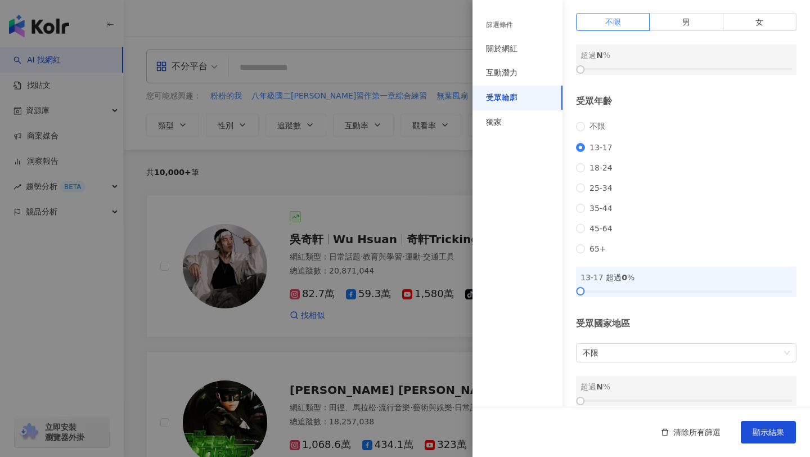
scroll to position [89, 0]
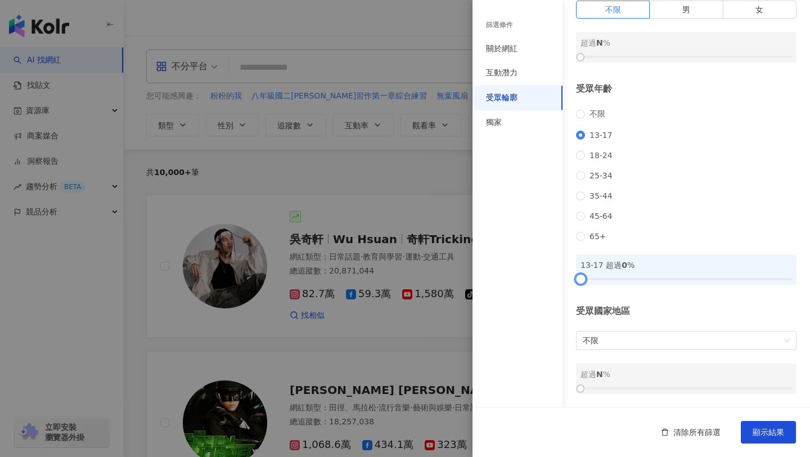
click at [613, 281] on div at bounding box center [685, 278] width 211 height 7
drag, startPoint x: 613, startPoint y: 281, endPoint x: 644, endPoint y: 279, distance: 31.5
click at [645, 279] on div at bounding box center [643, 278] width 6 height 6
click at [772, 426] on button "顯示結果" at bounding box center [767, 432] width 55 height 22
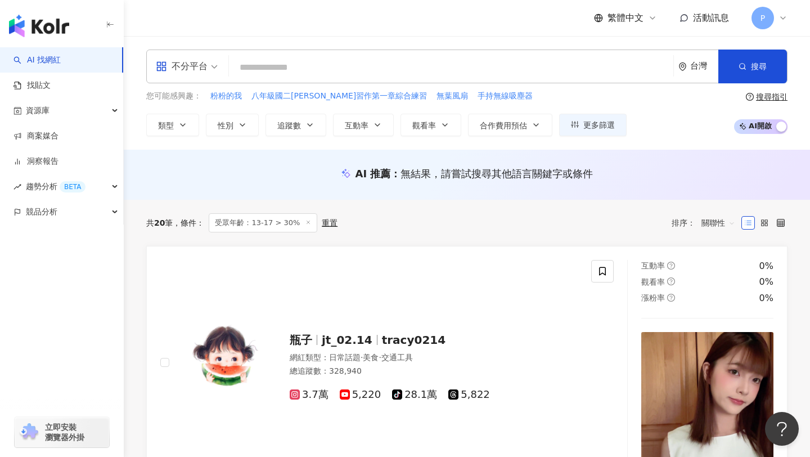
click at [204, 63] on div "不分平台" at bounding box center [182, 66] width 52 height 18
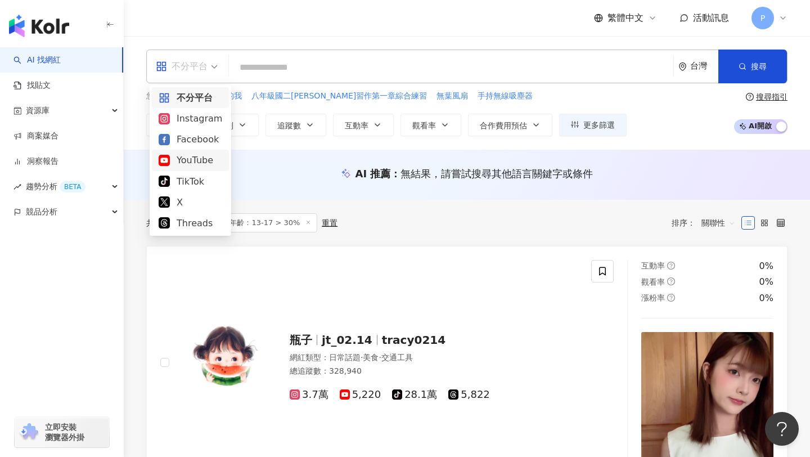
click at [193, 162] on div "YouTube" at bounding box center [191, 160] width 64 height 14
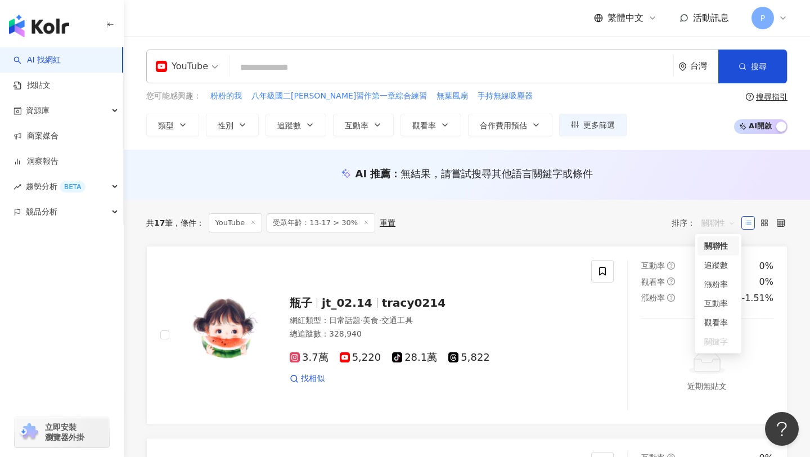
click at [715, 220] on span "關聯性" at bounding box center [718, 223] width 34 height 18
click at [721, 265] on div "追蹤數" at bounding box center [718, 265] width 28 height 12
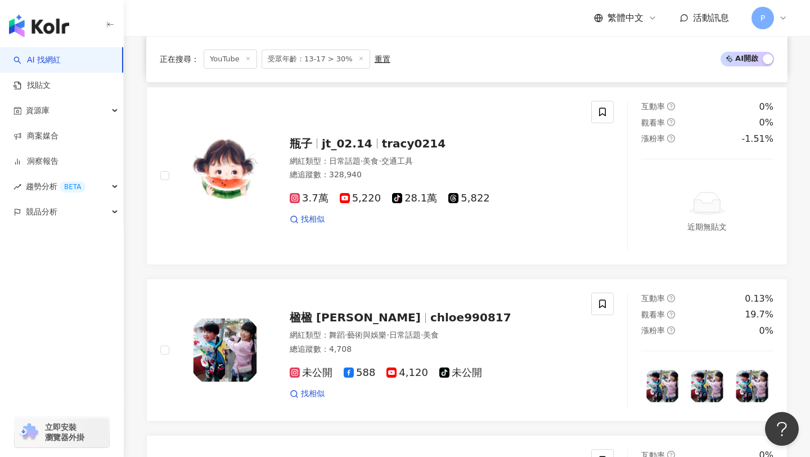
scroll to position [340, 0]
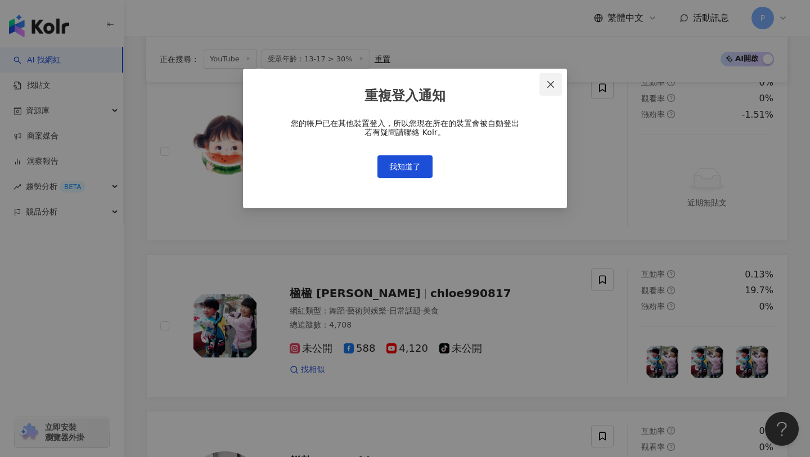
click at [550, 85] on icon "close" at bounding box center [550, 84] width 9 height 9
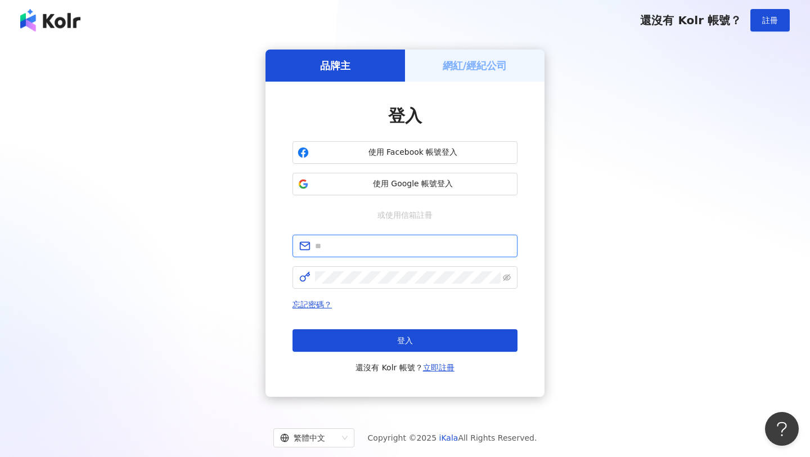
type input "**********"
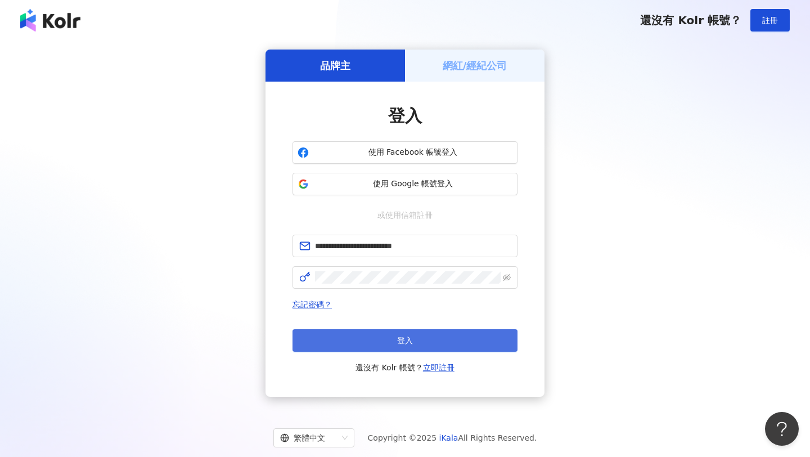
click at [391, 339] on button "登入" at bounding box center [404, 340] width 225 height 22
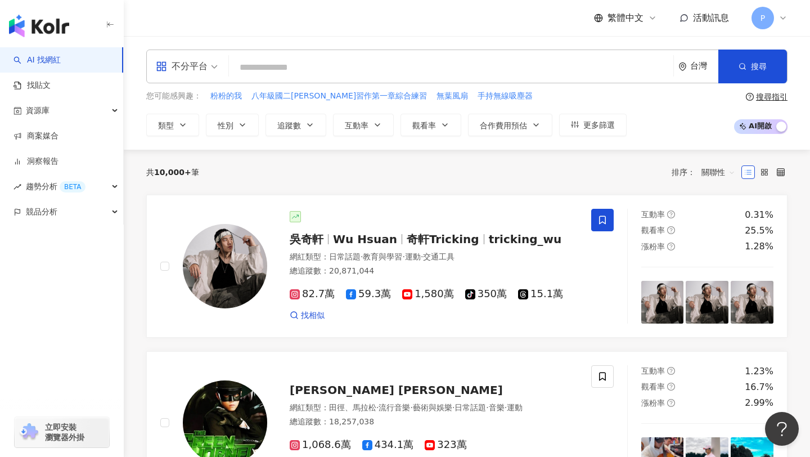
click at [768, 23] on span "P" at bounding box center [762, 18] width 22 height 22
click at [572, 72] on input "search" at bounding box center [450, 67] width 435 height 21
click at [595, 121] on span "更多篩選" at bounding box center [598, 124] width 31 height 9
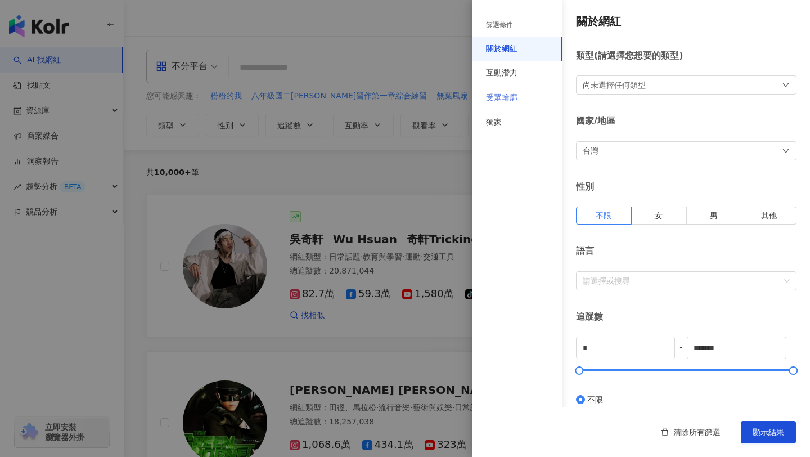
click at [507, 103] on div "受眾輪廓" at bounding box center [517, 97] width 90 height 25
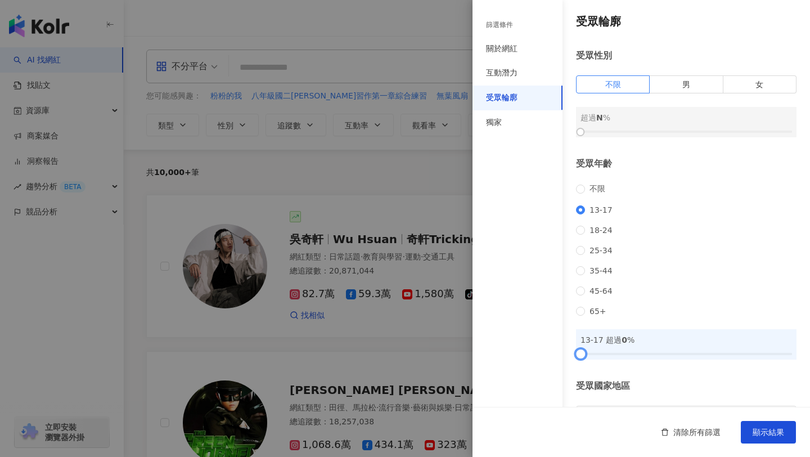
click at [638, 357] on div at bounding box center [685, 353] width 211 height 7
drag, startPoint x: 638, startPoint y: 370, endPoint x: 644, endPoint y: 370, distance: 6.7
click at [644, 356] on div at bounding box center [643, 353] width 6 height 6
click at [780, 436] on button "顯示結果" at bounding box center [767, 432] width 55 height 22
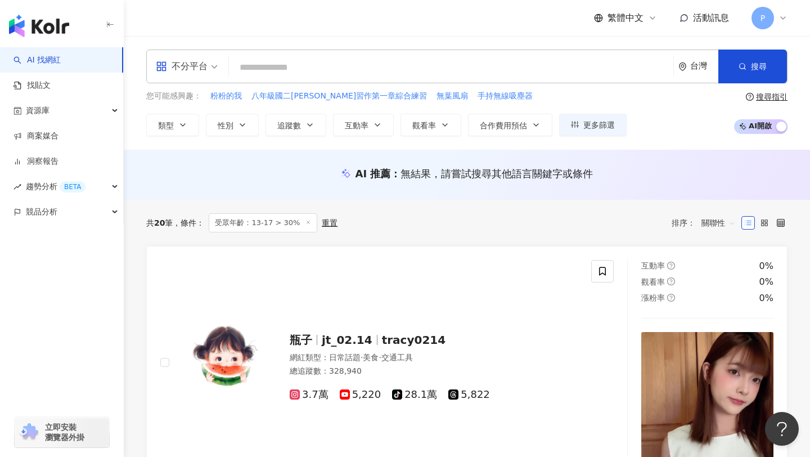
scroll to position [142, 0]
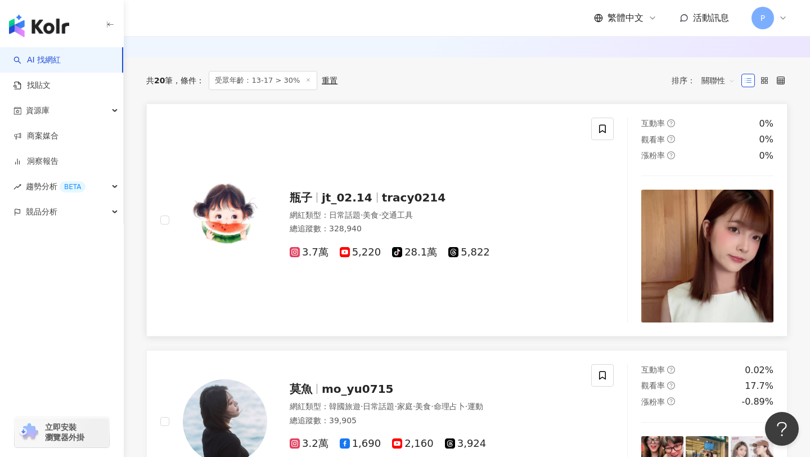
click at [307, 200] on span "瓶子" at bounding box center [301, 197] width 22 height 13
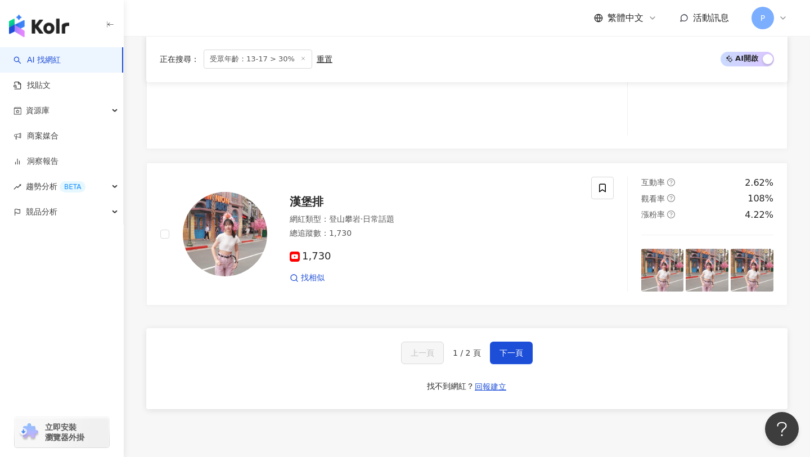
scroll to position [2044, 0]
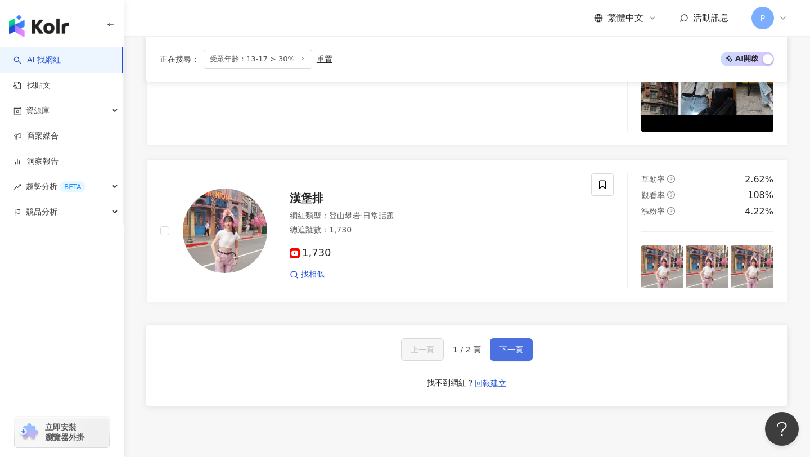
click at [517, 344] on button "下一頁" at bounding box center [511, 349] width 43 height 22
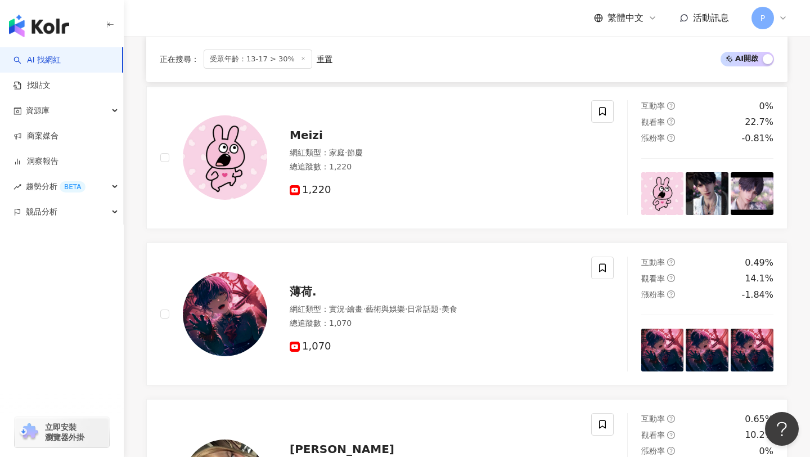
scroll to position [0, 0]
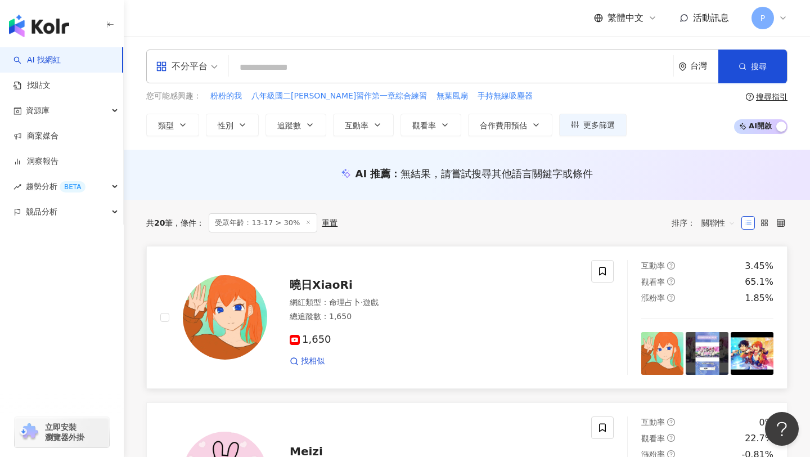
click at [332, 287] on span "曉日XiaoRi" at bounding box center [321, 284] width 63 height 13
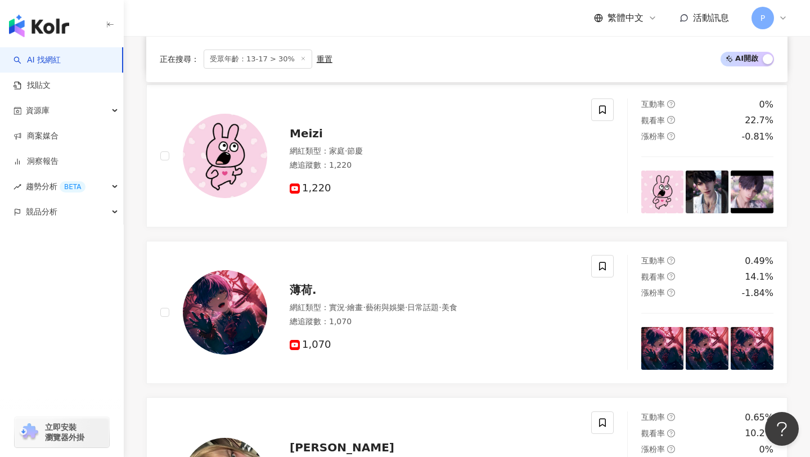
scroll to position [328, 0]
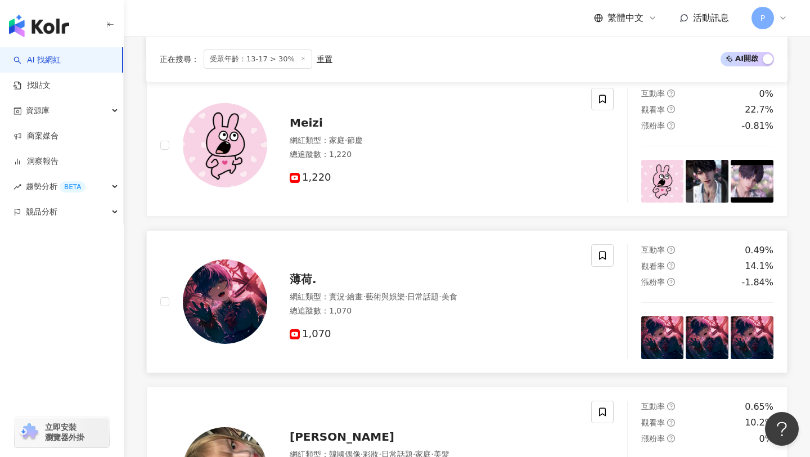
click at [305, 277] on span "薄荷." at bounding box center [303, 278] width 27 height 13
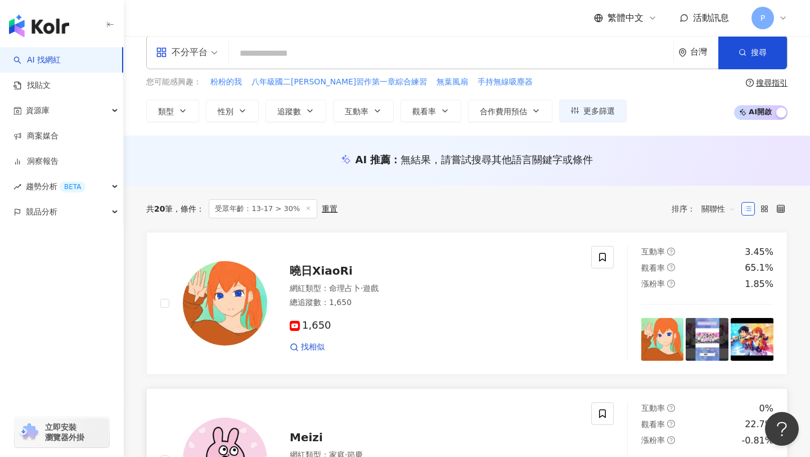
scroll to position [0, 0]
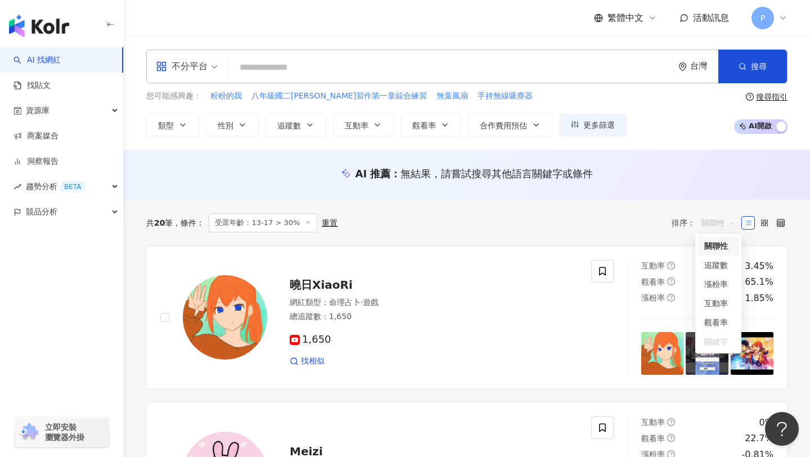
click at [722, 225] on span "關聯性" at bounding box center [718, 223] width 34 height 18
click at [719, 310] on div "互動率" at bounding box center [718, 302] width 42 height 19
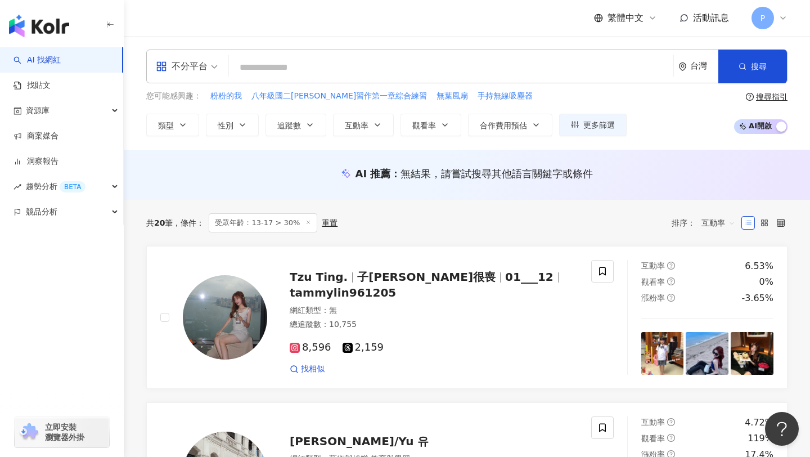
click at [291, 223] on span "受眾年齡：13-17 > 30%" at bounding box center [263, 222] width 109 height 19
click at [616, 121] on button "更多篩選" at bounding box center [592, 125] width 67 height 22
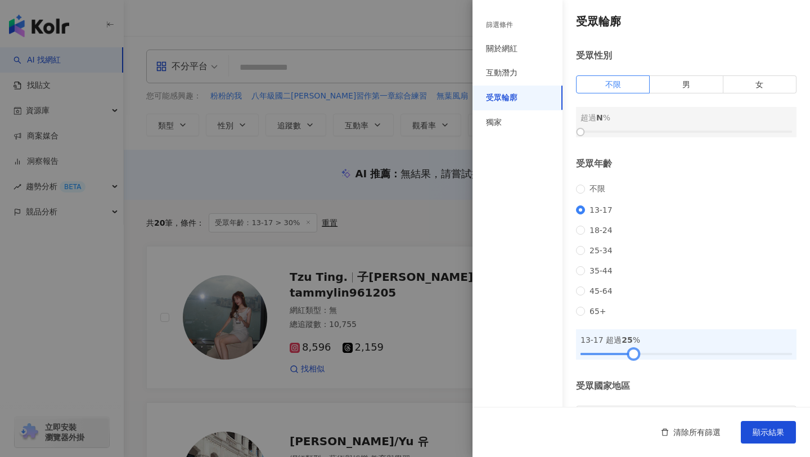
drag, startPoint x: 644, startPoint y: 372, endPoint x: 633, endPoint y: 372, distance: 10.7
click at [633, 356] on div at bounding box center [633, 353] width 6 height 6
click at [765, 434] on span "顯示結果" at bounding box center [767, 431] width 31 height 9
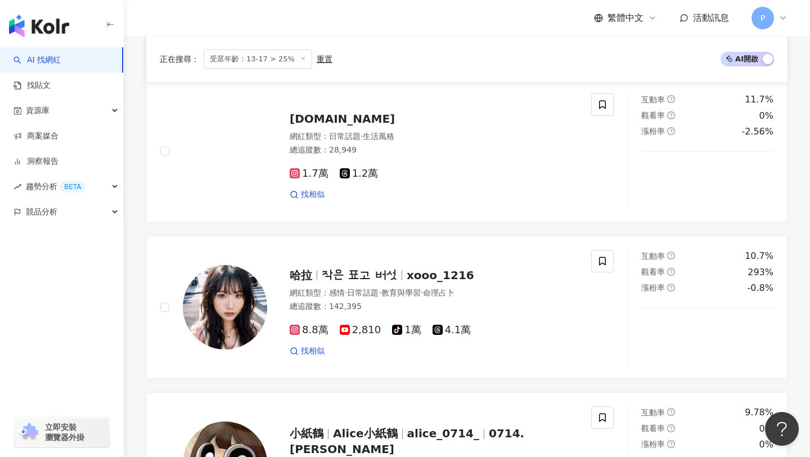
scroll to position [810, 0]
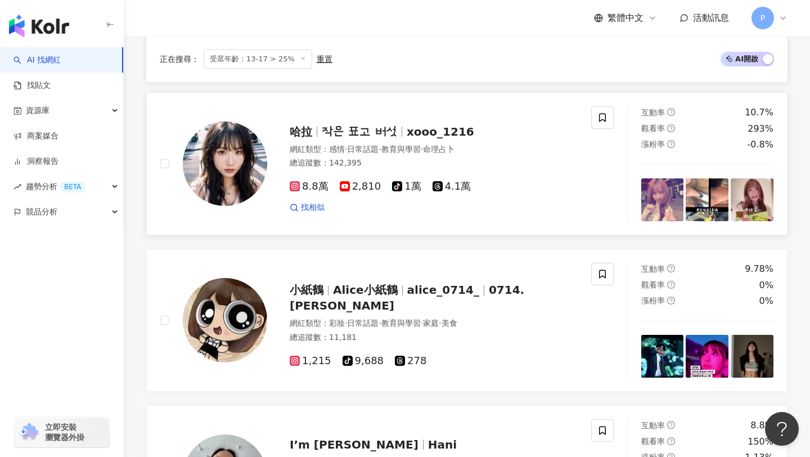
click at [305, 130] on span "哈拉" at bounding box center [301, 131] width 22 height 13
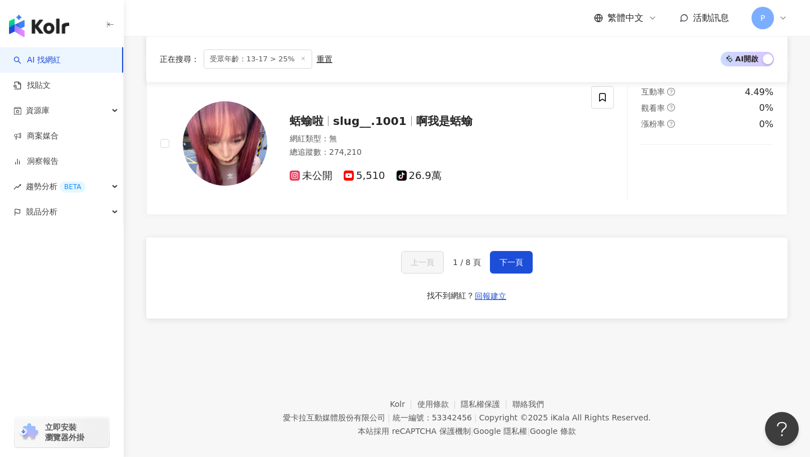
scroll to position [2131, 0]
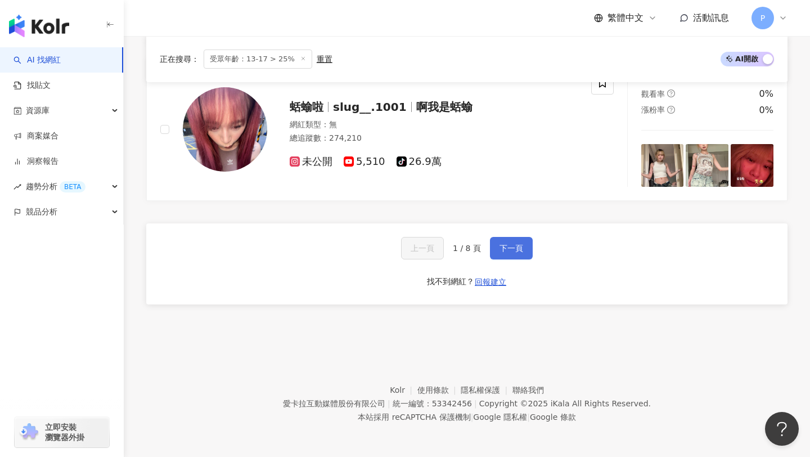
click at [508, 248] on span "下一頁" at bounding box center [511, 247] width 24 height 9
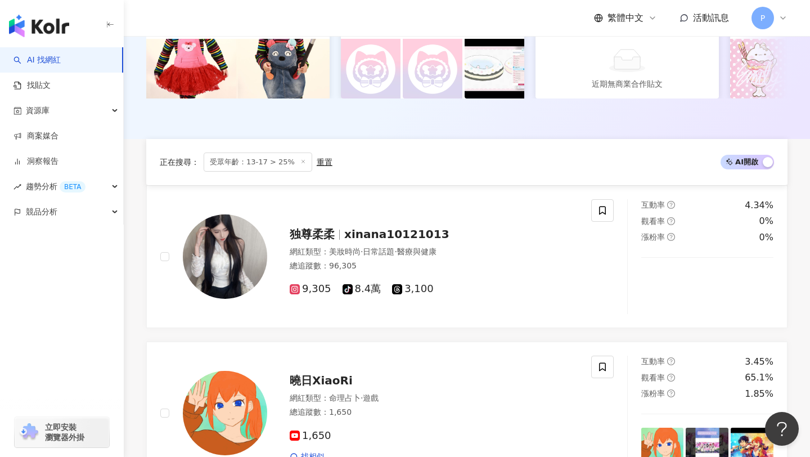
scroll to position [0, 0]
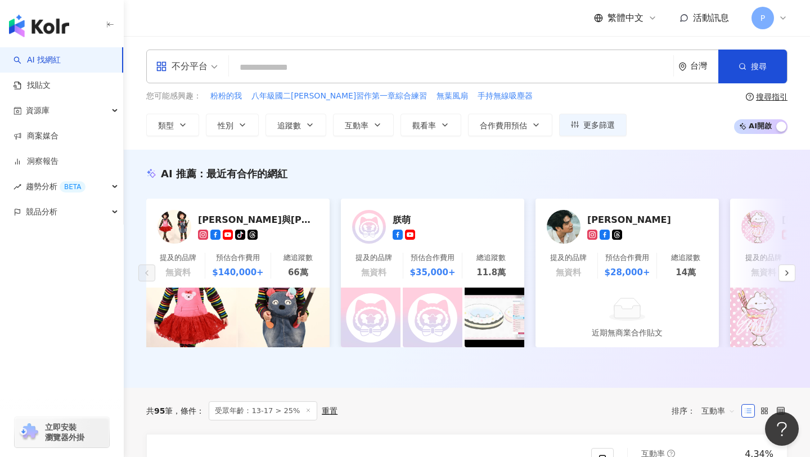
click at [304, 69] on input "search" at bounding box center [450, 67] width 435 height 21
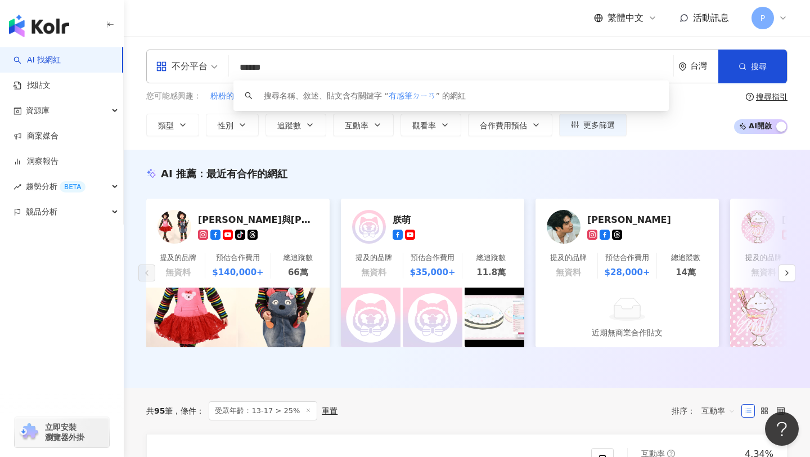
type input "****"
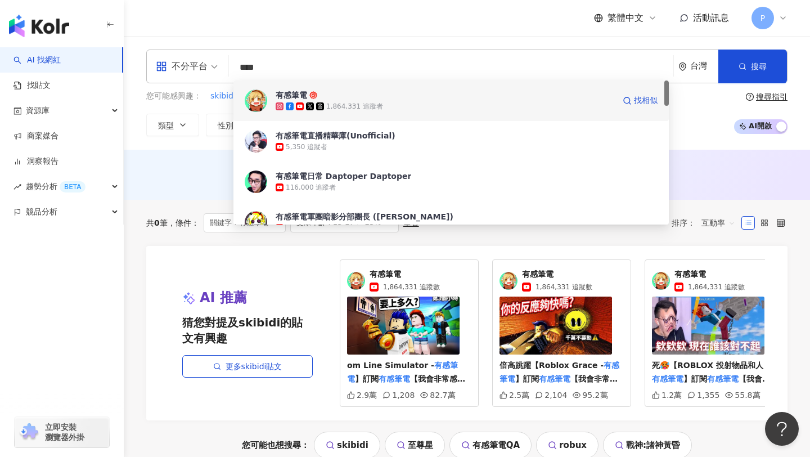
click at [364, 103] on div "1,864,331 追蹤者" at bounding box center [354, 107] width 57 height 10
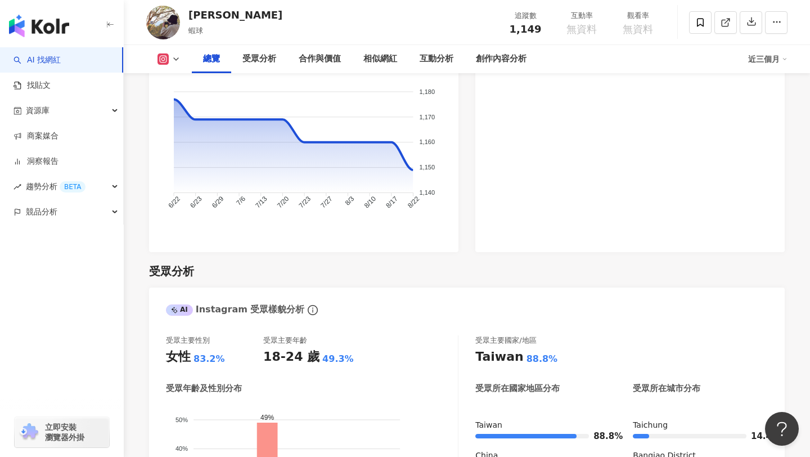
scroll to position [785, 0]
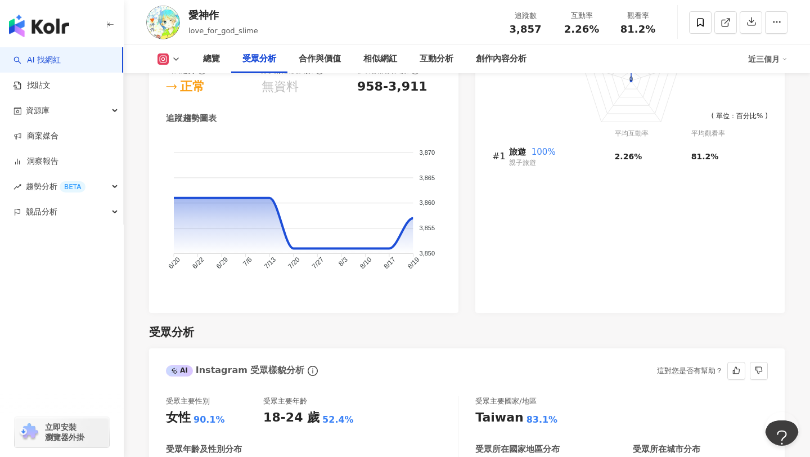
scroll to position [449, 0]
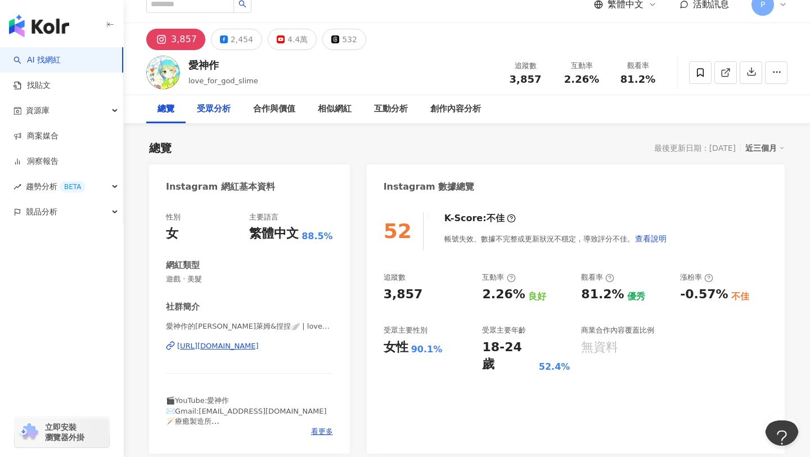
click at [222, 106] on div "受眾分析" at bounding box center [214, 108] width 34 height 13
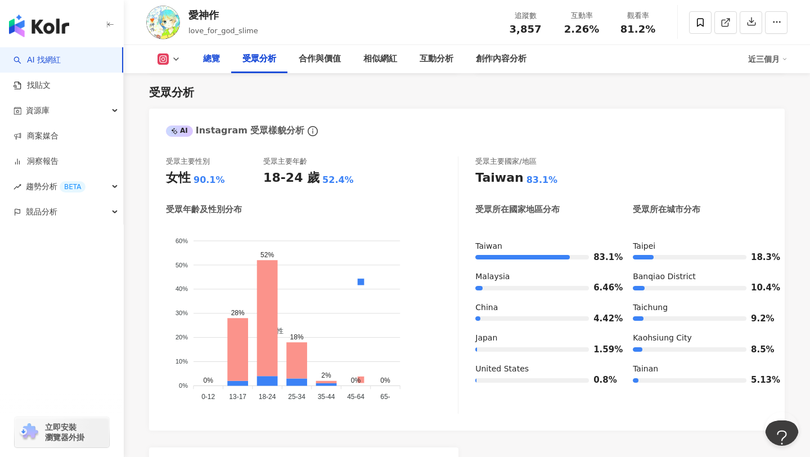
click at [212, 62] on div "總覽" at bounding box center [211, 58] width 17 height 13
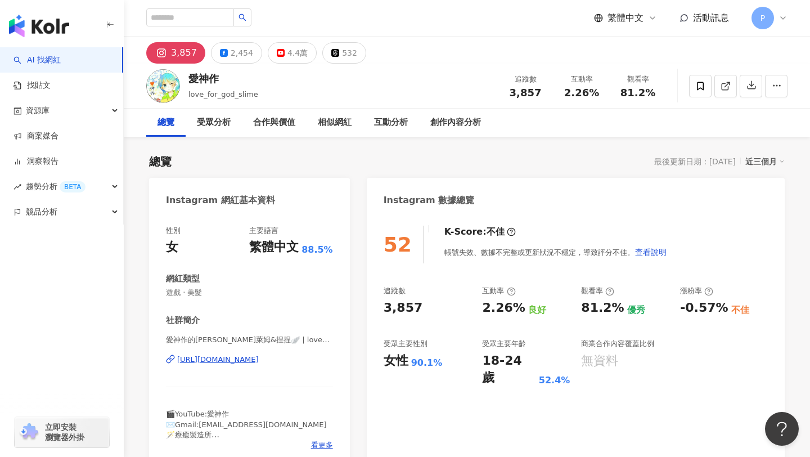
click at [207, 362] on div "[URL][DOMAIN_NAME]" at bounding box center [218, 359] width 82 height 10
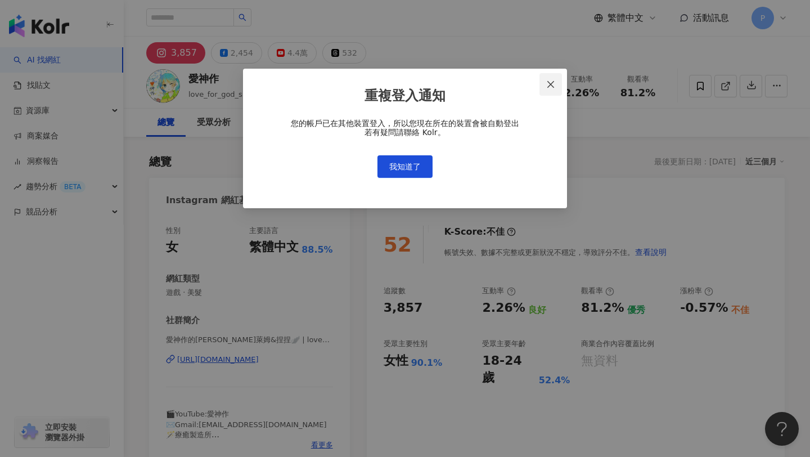
click at [550, 86] on icon "close" at bounding box center [550, 84] width 9 height 9
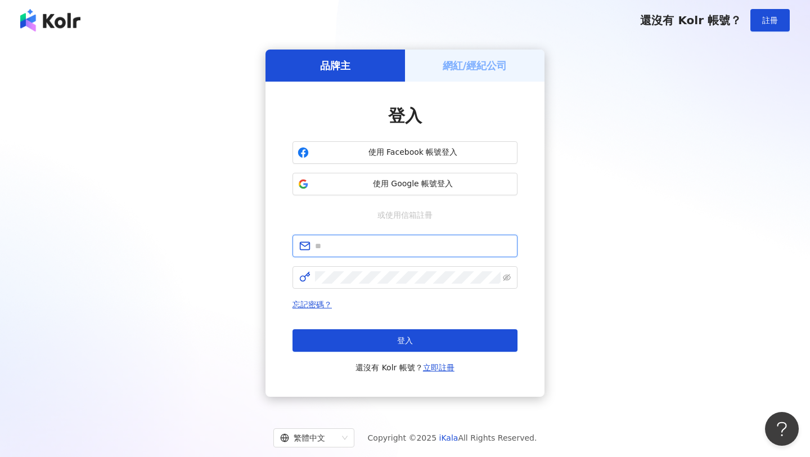
type input "**********"
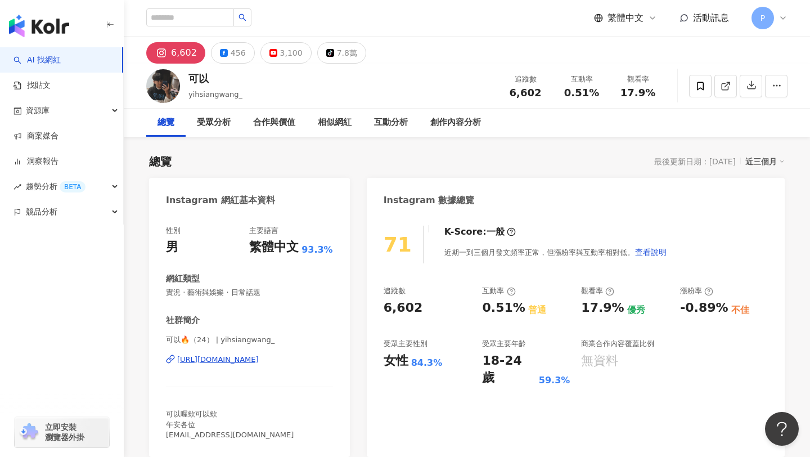
click at [259, 362] on div "[URL][DOMAIN_NAME]" at bounding box center [218, 359] width 82 height 10
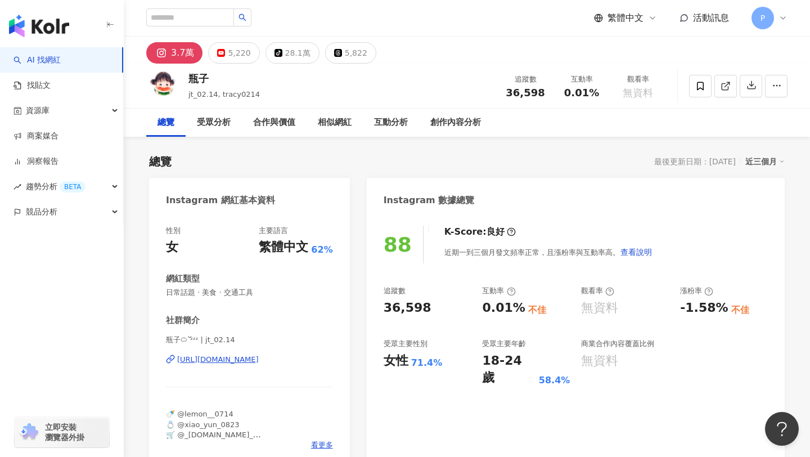
click at [259, 356] on div "https://www.instagram.com/jt_02.14/" at bounding box center [218, 359] width 82 height 10
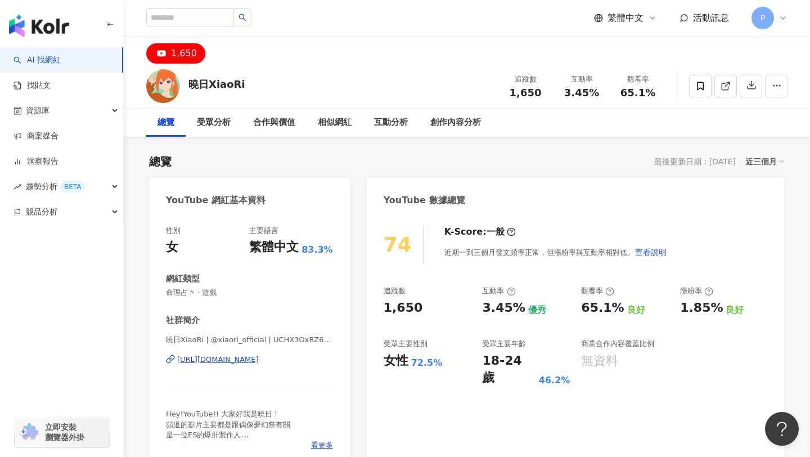
click at [259, 358] on div "[URL][DOMAIN_NAME]" at bounding box center [218, 359] width 82 height 10
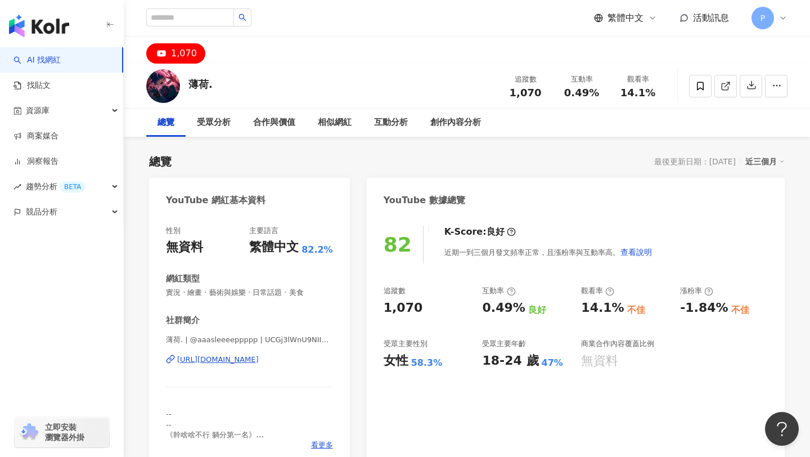
click at [231, 359] on div "https://www.youtube.com/channel/UCGj3lWnU9NIId3uBtPR680A" at bounding box center [218, 359] width 82 height 10
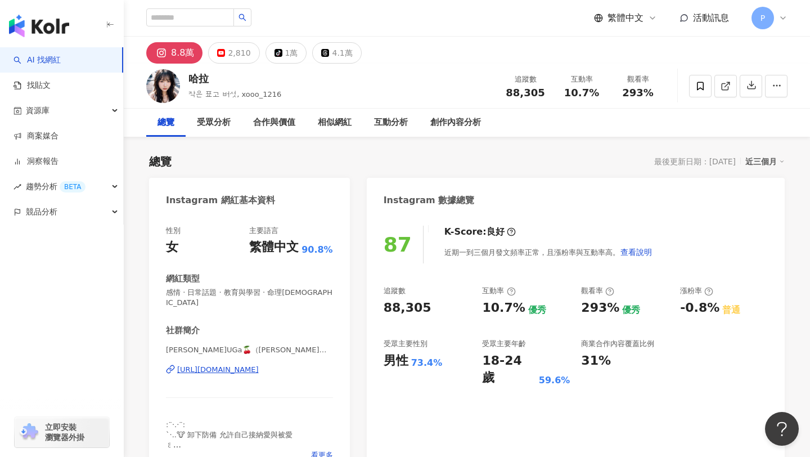
click at [259, 364] on div "https://www.instagram.com/xooo_1216/" at bounding box center [218, 369] width 82 height 10
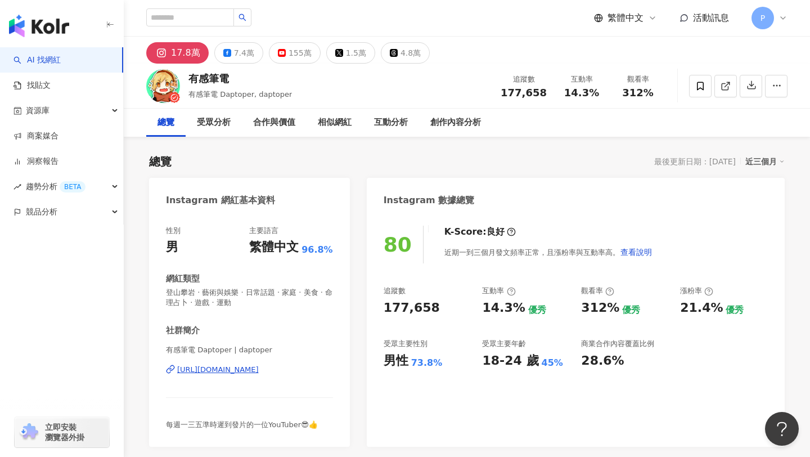
click at [259, 370] on div "[URL][DOMAIN_NAME]" at bounding box center [218, 369] width 82 height 10
click at [178, 13] on input "search" at bounding box center [190, 17] width 88 height 18
type input "***"
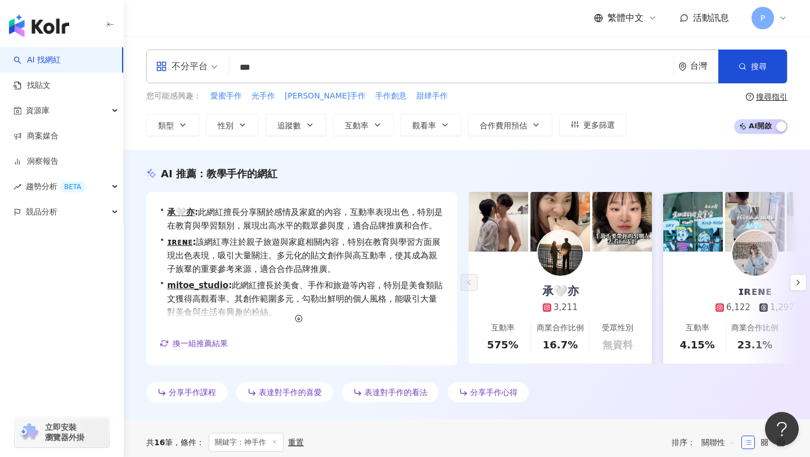
click at [250, 70] on input "***" at bounding box center [450, 67] width 435 height 21
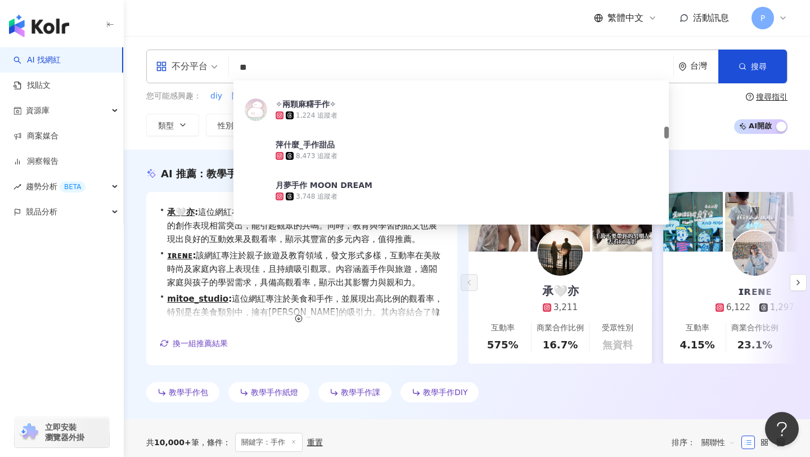
scroll to position [649, 0]
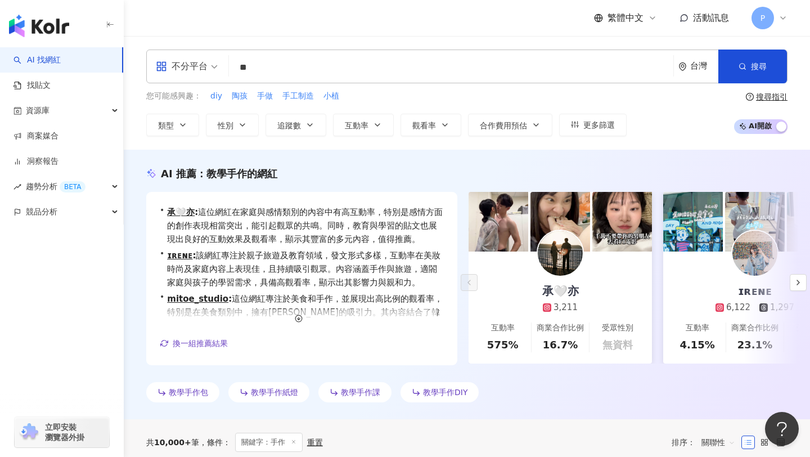
click at [725, 150] on div "AI 推薦 ： 教學手作的網紅 • 承🤍亦 : 這位網紅在家庭與感情類別的內容中有高互動率，特別是感情方面的創作表現相當突出，能引起觀眾的共鳴。同時，教育與學…" at bounding box center [467, 284] width 686 height 269
click at [612, 125] on span "更多篩選" at bounding box center [598, 124] width 31 height 9
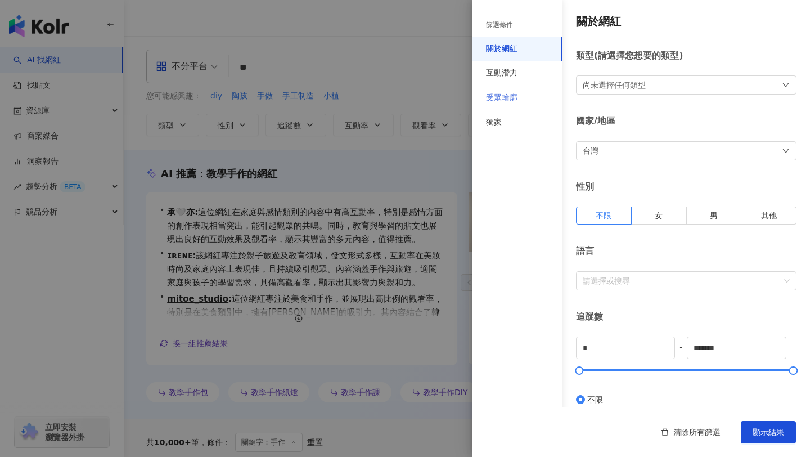
click at [522, 105] on div "受眾輪廓" at bounding box center [517, 97] width 90 height 25
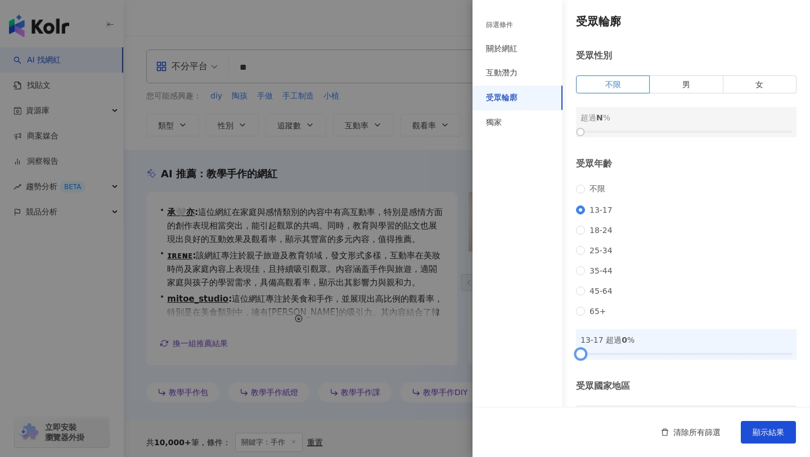
click at [601, 357] on div at bounding box center [685, 353] width 211 height 7
drag, startPoint x: 601, startPoint y: 370, endPoint x: 633, endPoint y: 370, distance: 32.0
click at [633, 356] on div at bounding box center [633, 353] width 6 height 6
click at [781, 435] on span "顯示結果" at bounding box center [767, 431] width 31 height 9
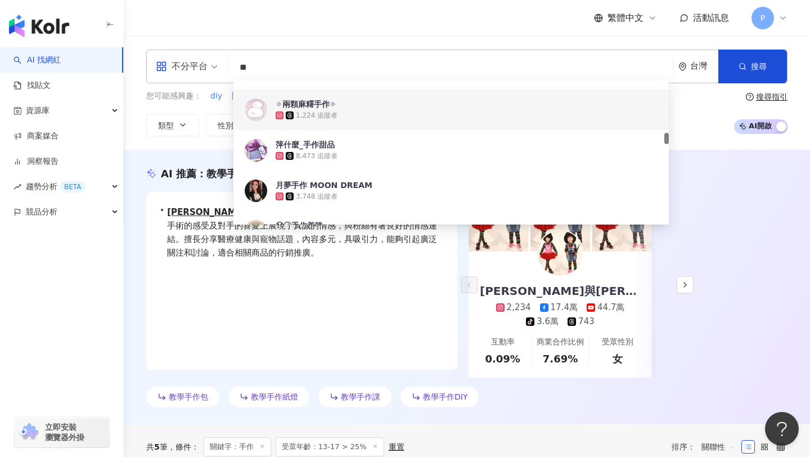
click at [301, 69] on input "**" at bounding box center [450, 67] width 435 height 21
type input "*"
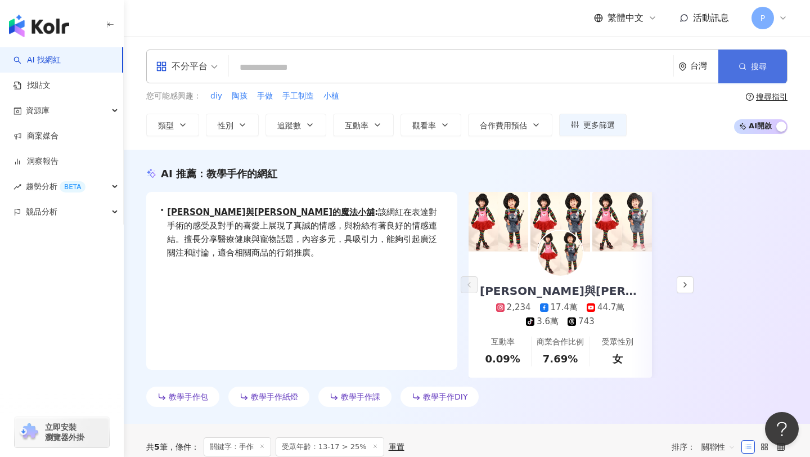
click at [744, 65] on icon "button" at bounding box center [742, 66] width 8 height 8
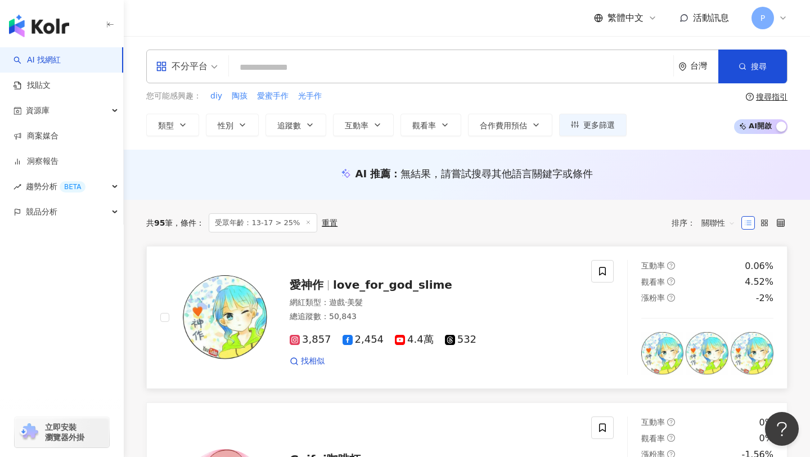
click at [367, 288] on span "love_for_god_slime" at bounding box center [392, 284] width 119 height 13
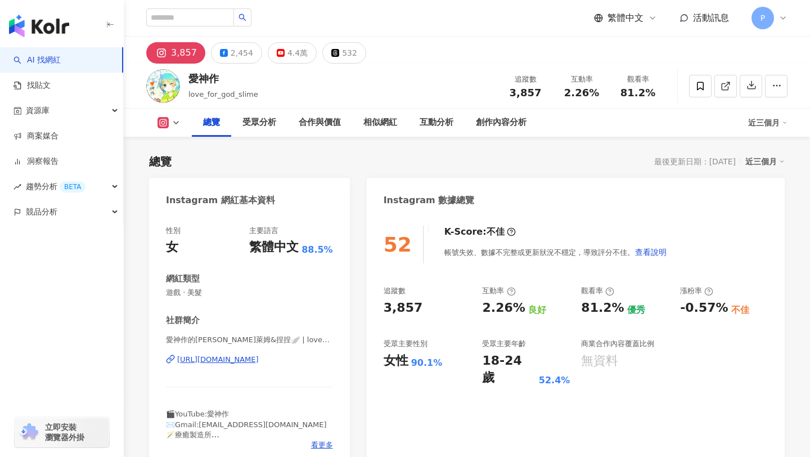
click at [259, 362] on div "[URL][DOMAIN_NAME]" at bounding box center [218, 359] width 82 height 10
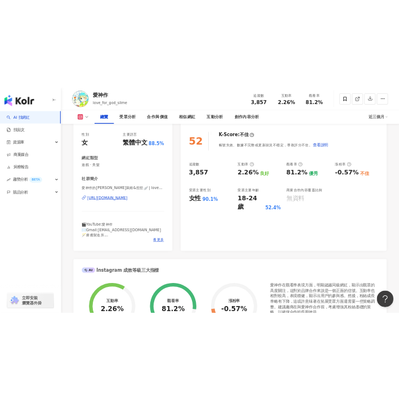
scroll to position [141, 0]
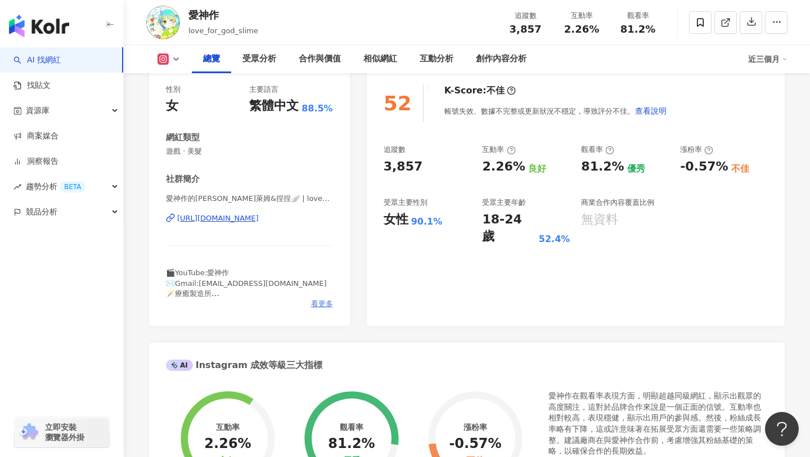
click at [323, 304] on span "看更多" at bounding box center [322, 304] width 22 height 10
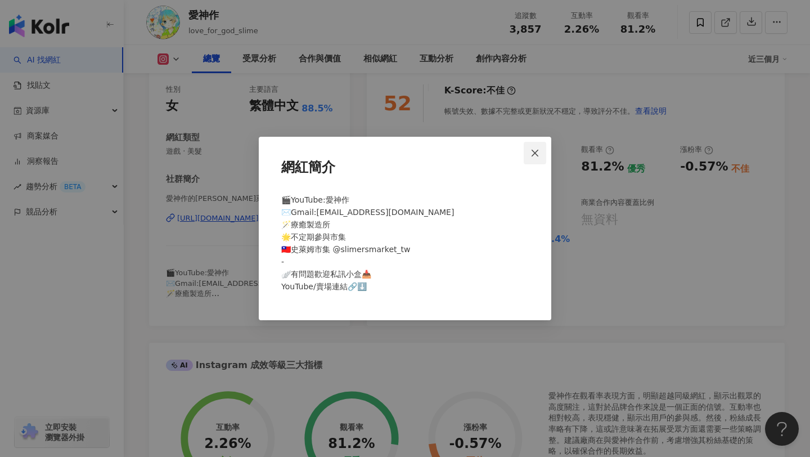
click at [535, 149] on icon "close" at bounding box center [534, 152] width 9 height 9
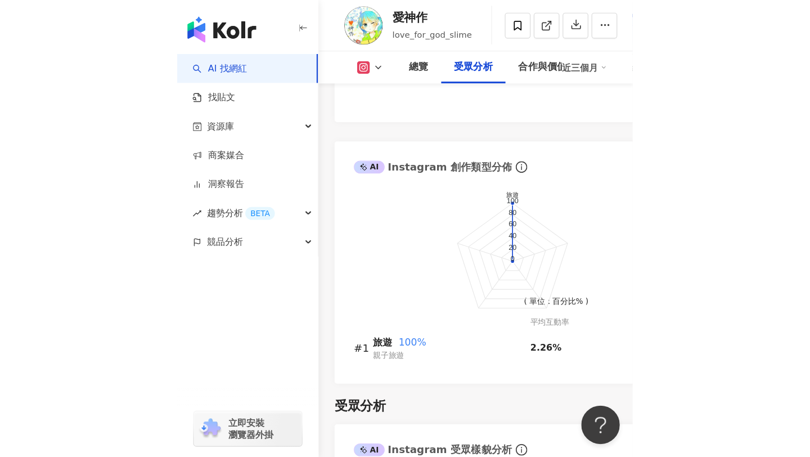
scroll to position [1293, 0]
